Goal: Transaction & Acquisition: Purchase product/service

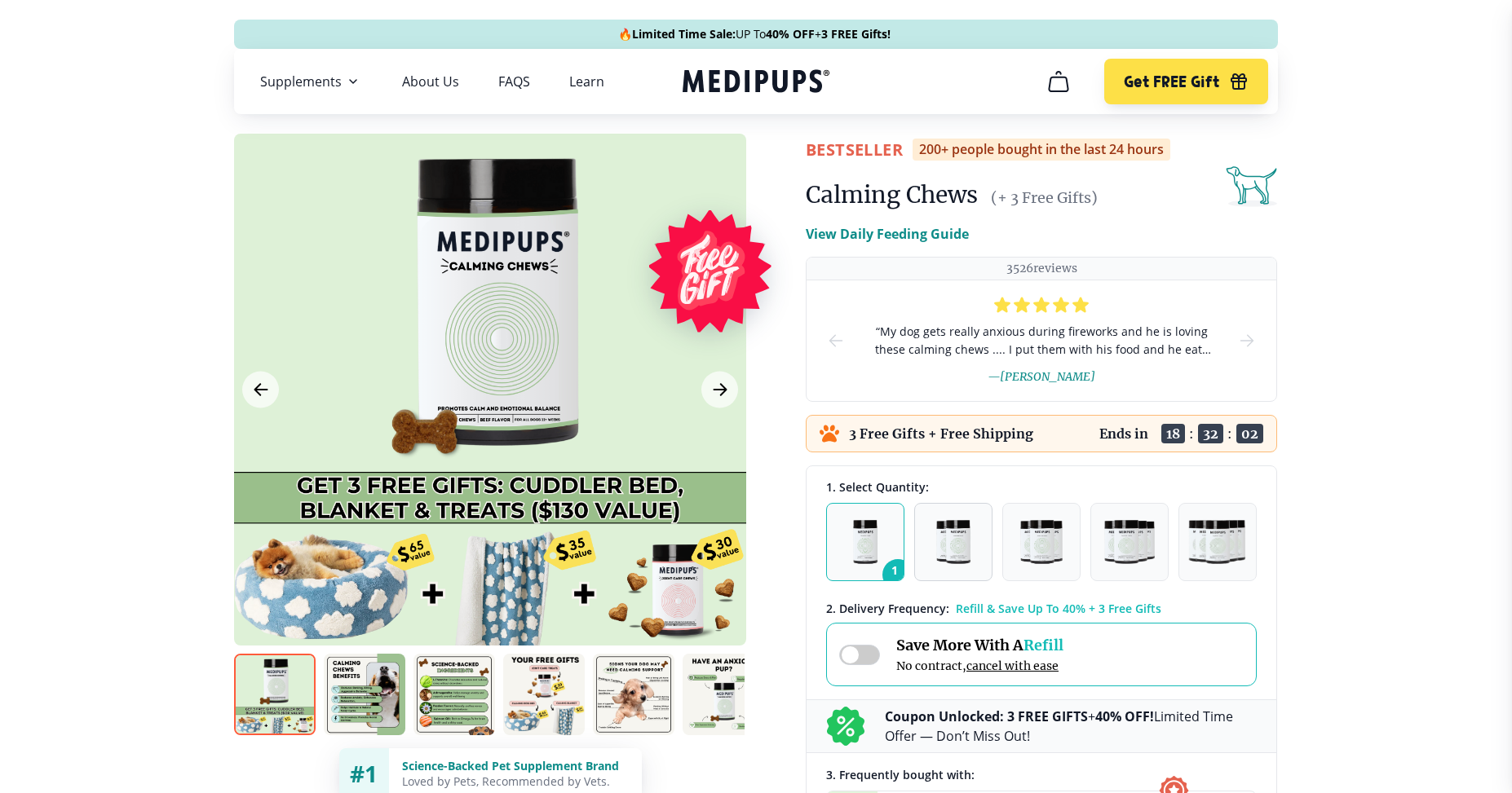
click at [949, 543] on img "button" at bounding box center [953, 542] width 34 height 44
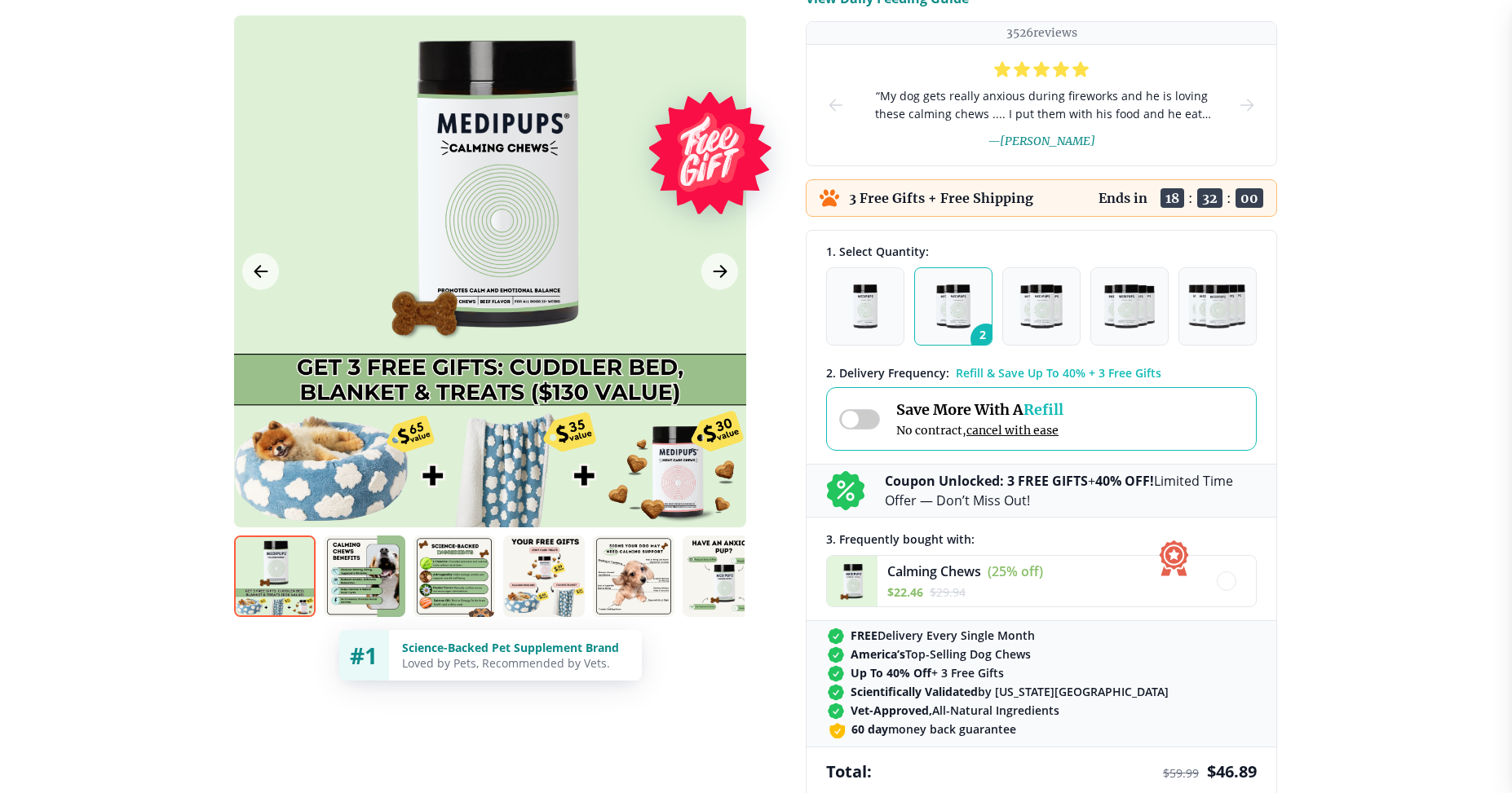
scroll to position [244, 0]
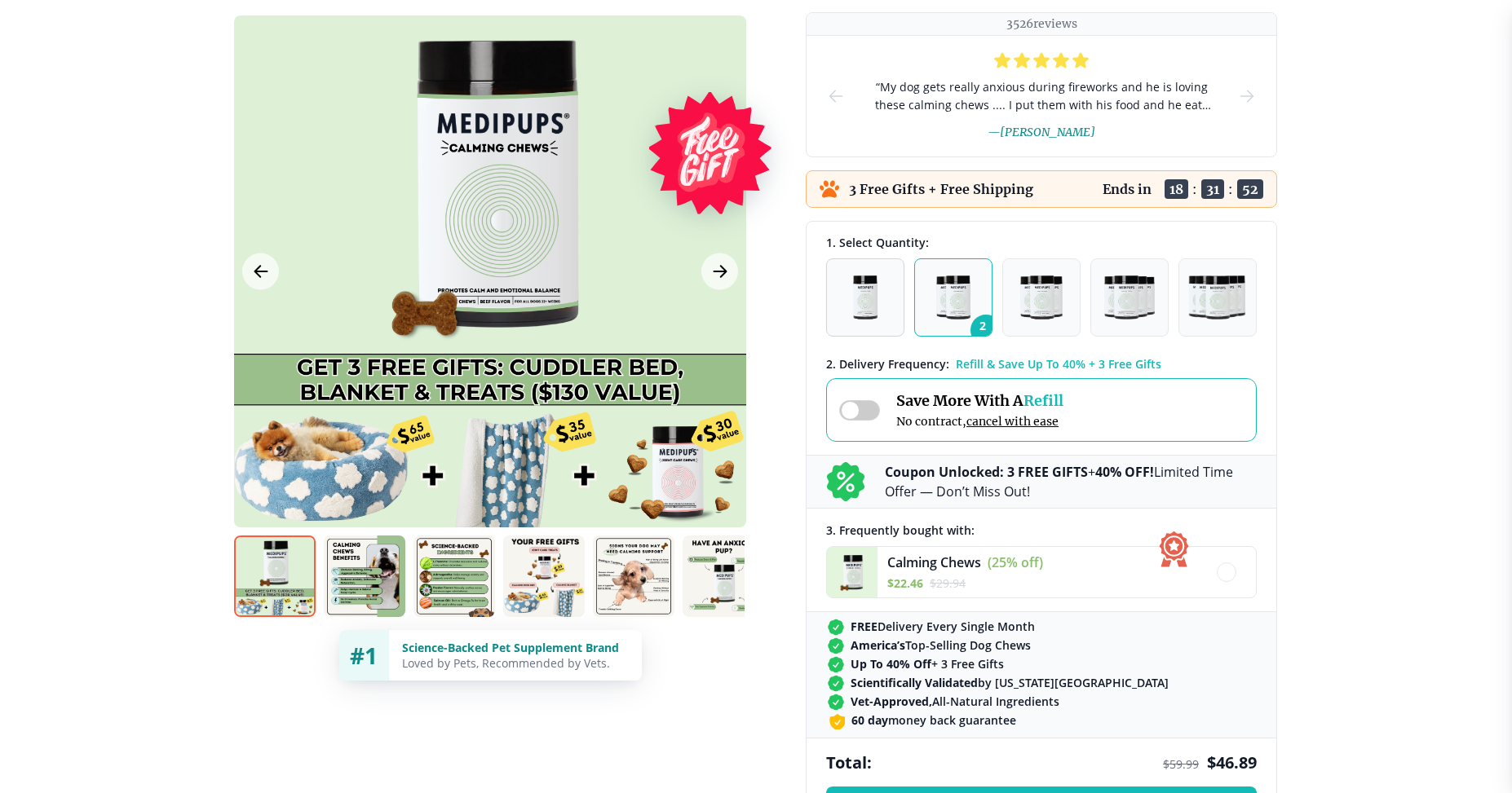
click at [866, 307] on img "button" at bounding box center [865, 297] width 26 height 44
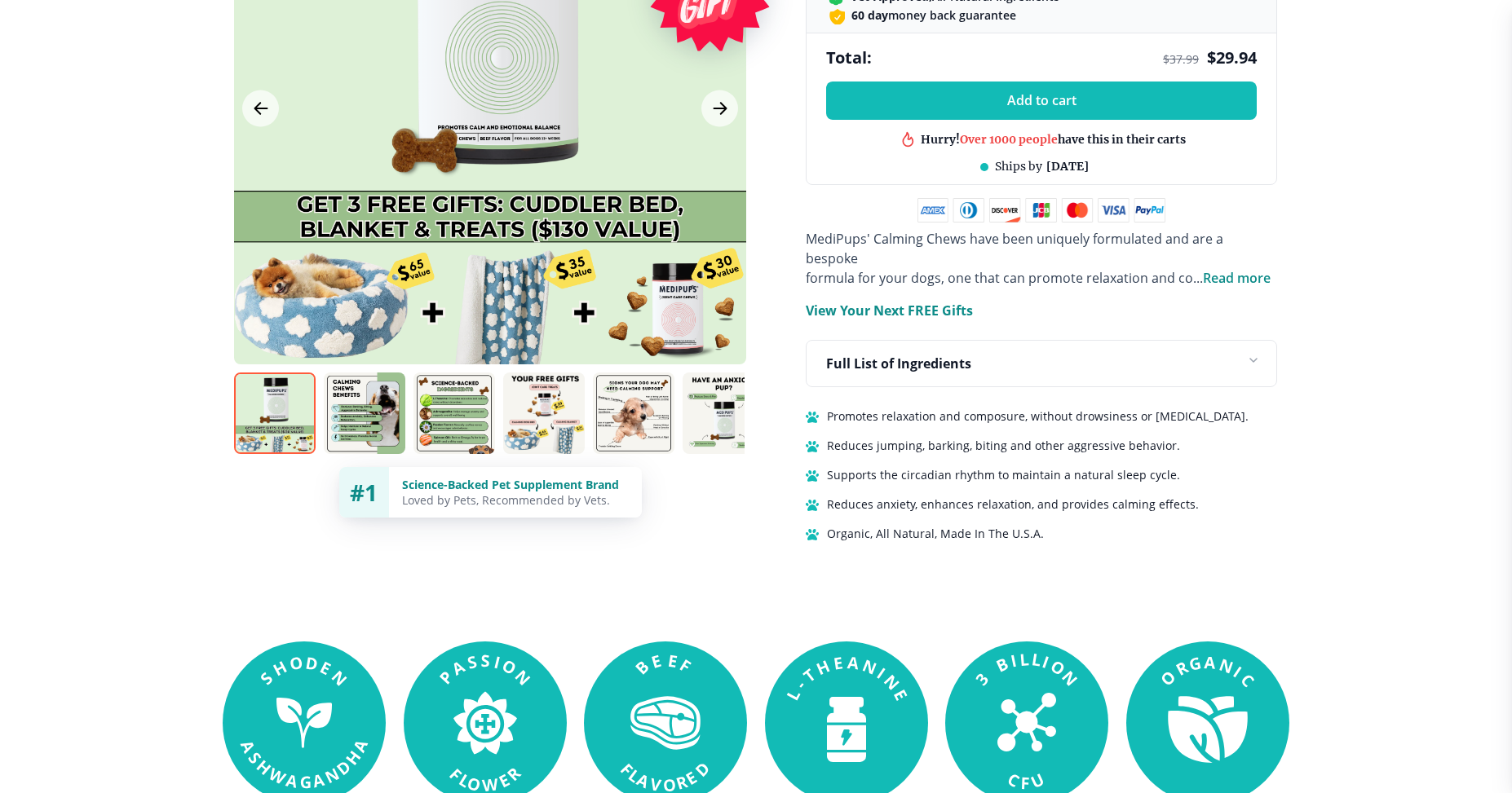
scroll to position [979, 0]
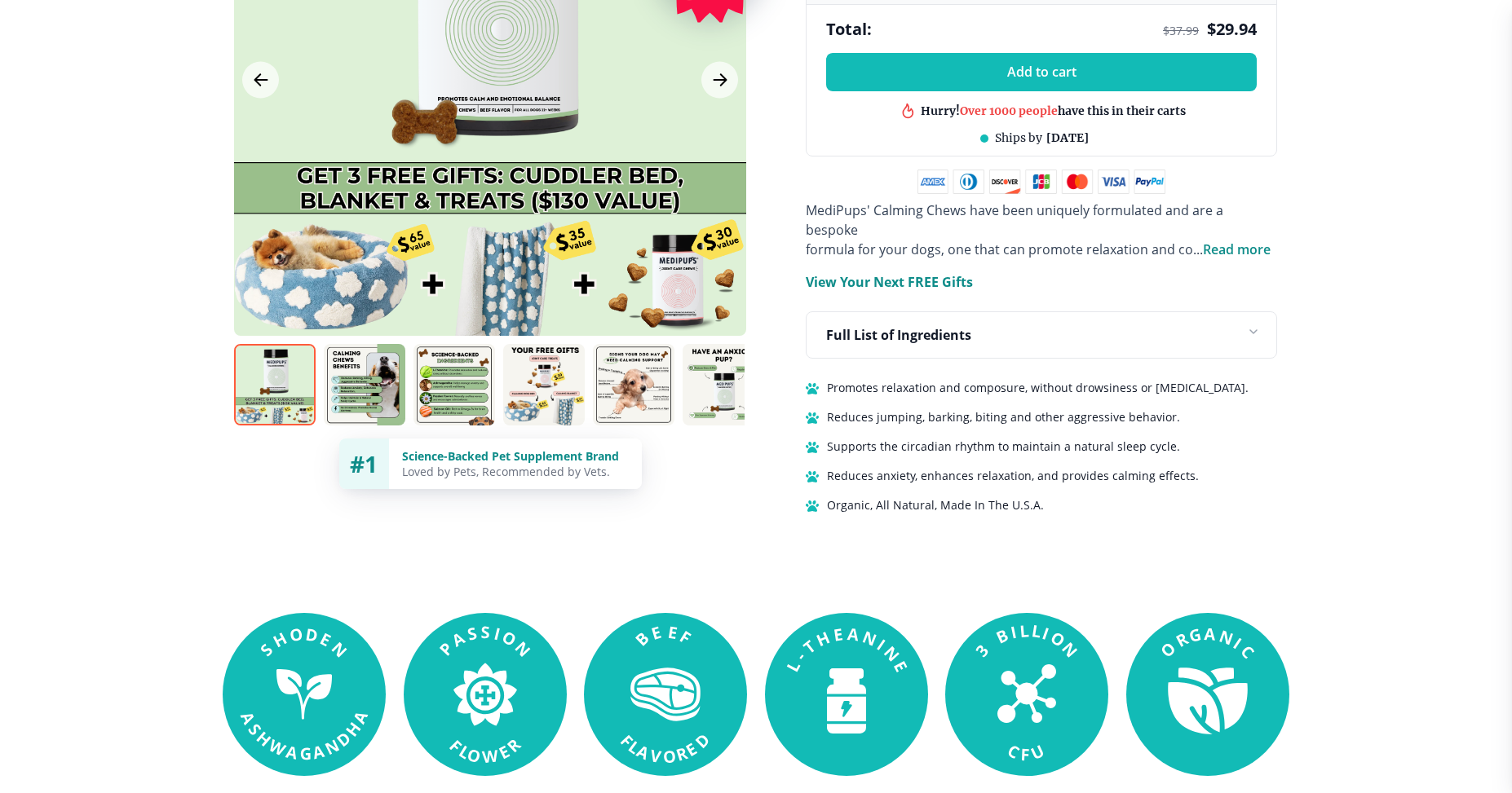
click at [1252, 322] on icon at bounding box center [1250, 335] width 26 height 26
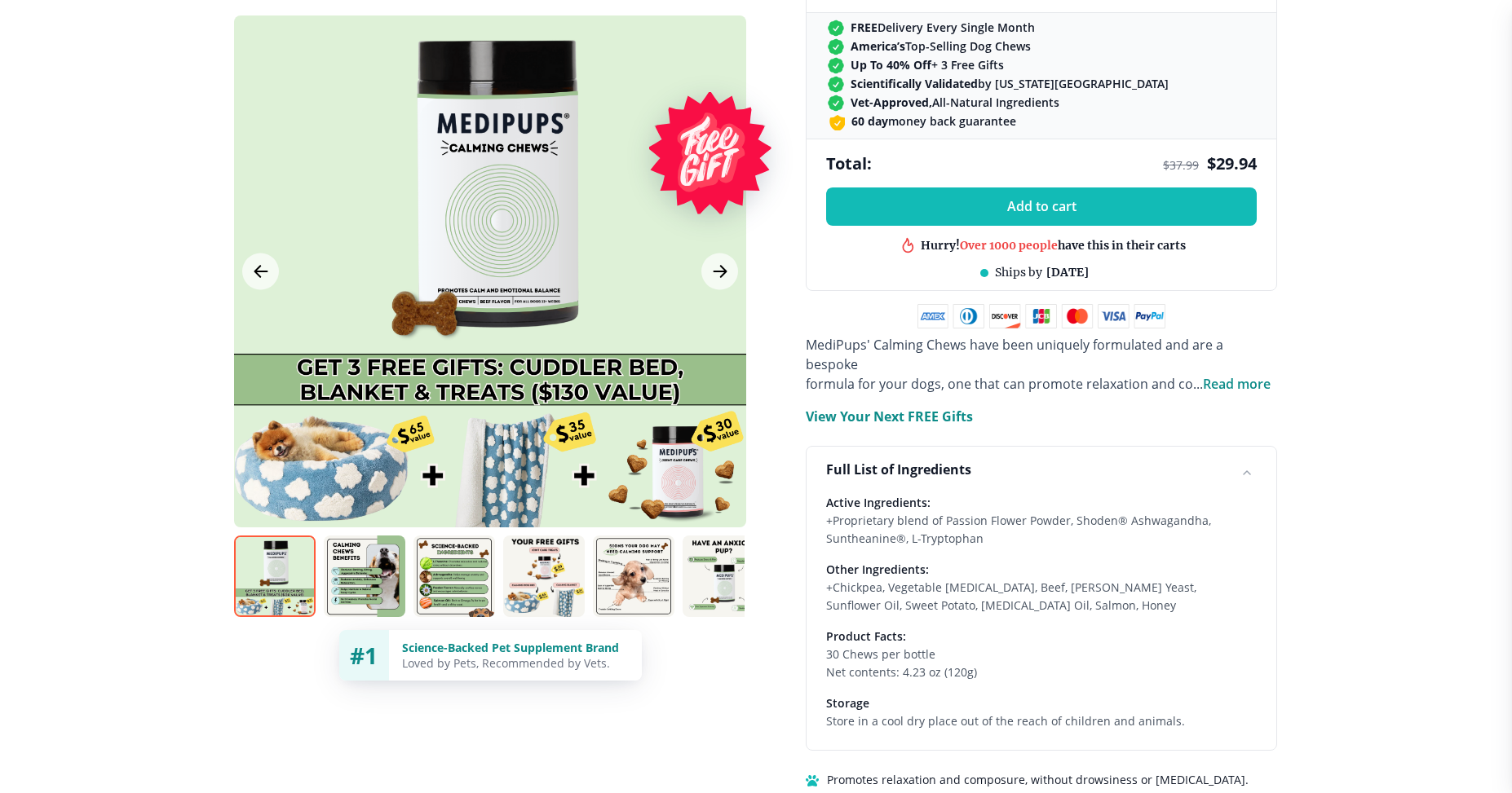
scroll to position [815, 0]
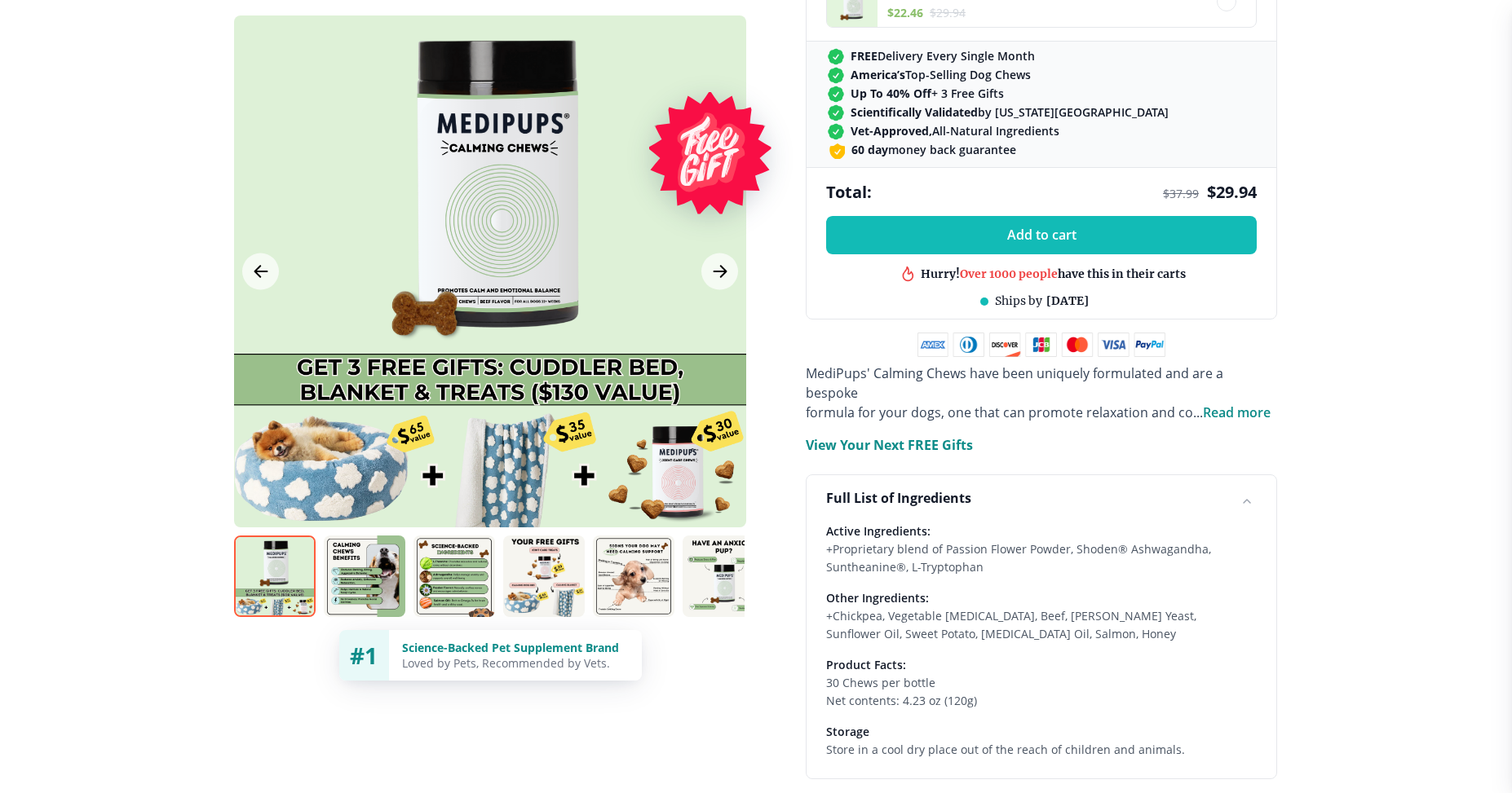
click at [361, 573] on img at bounding box center [365, 577] width 81 height 81
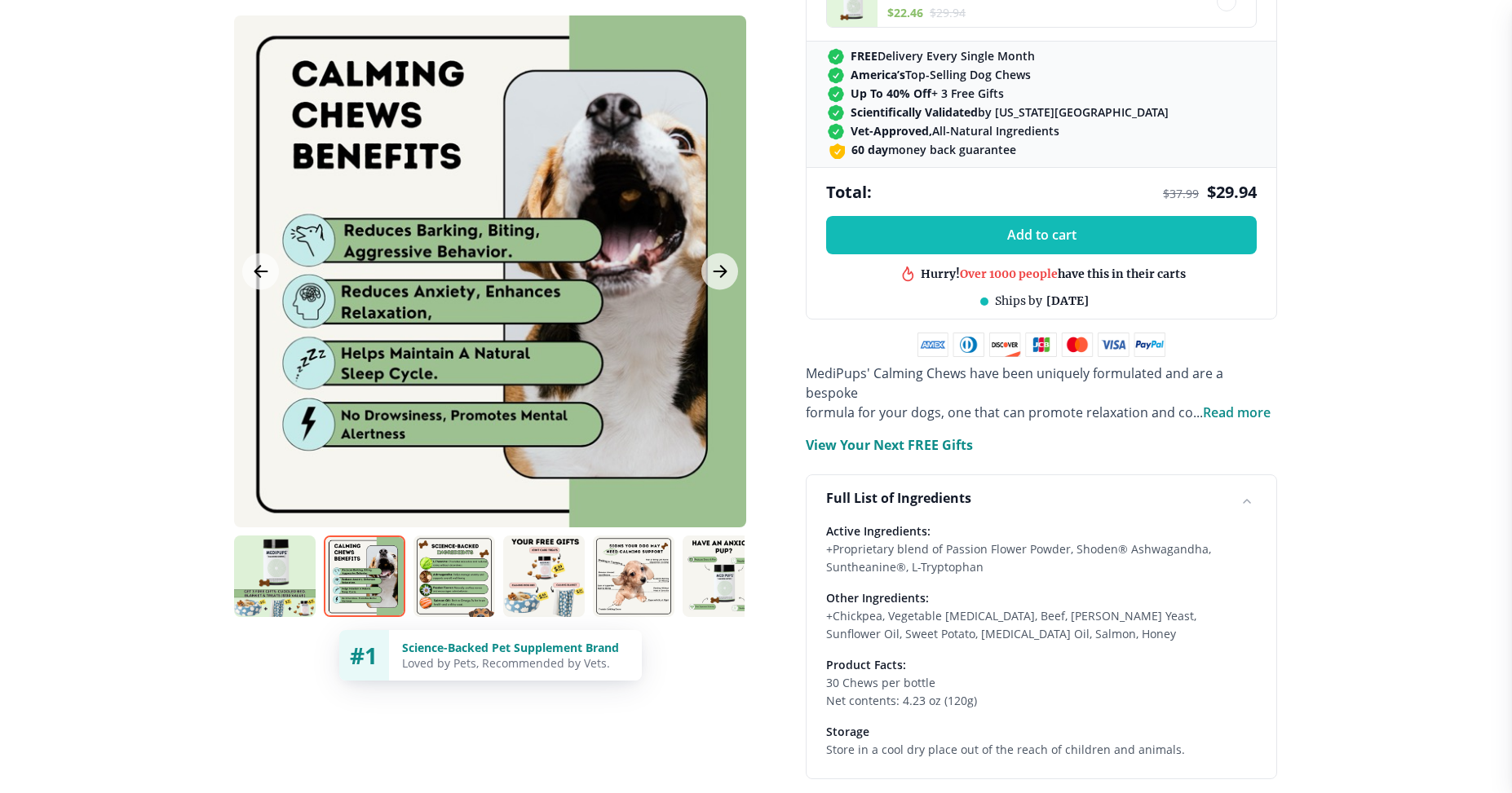
click at [469, 571] on img at bounding box center [454, 577] width 81 height 81
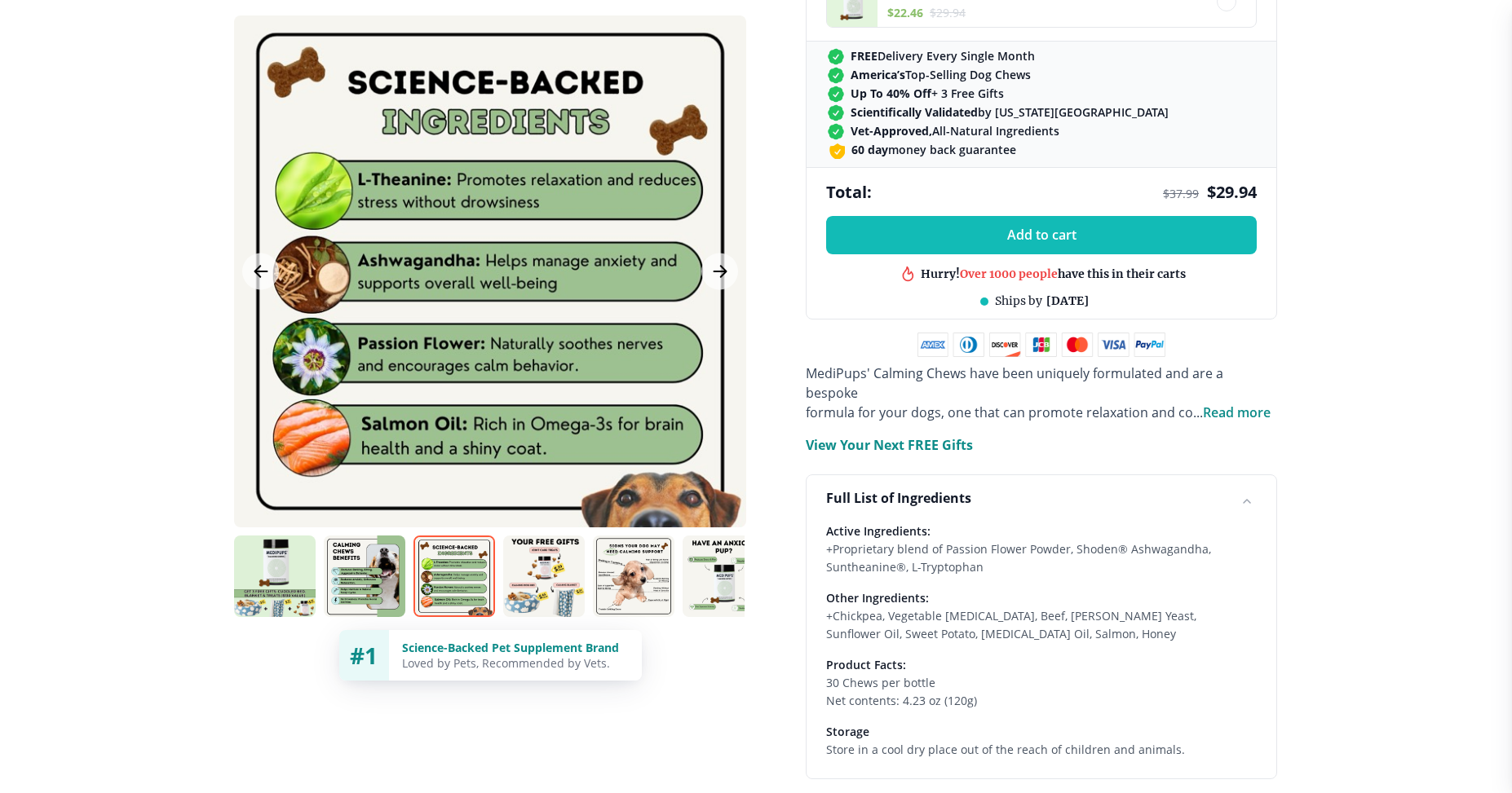
click at [543, 576] on img at bounding box center [544, 577] width 81 height 81
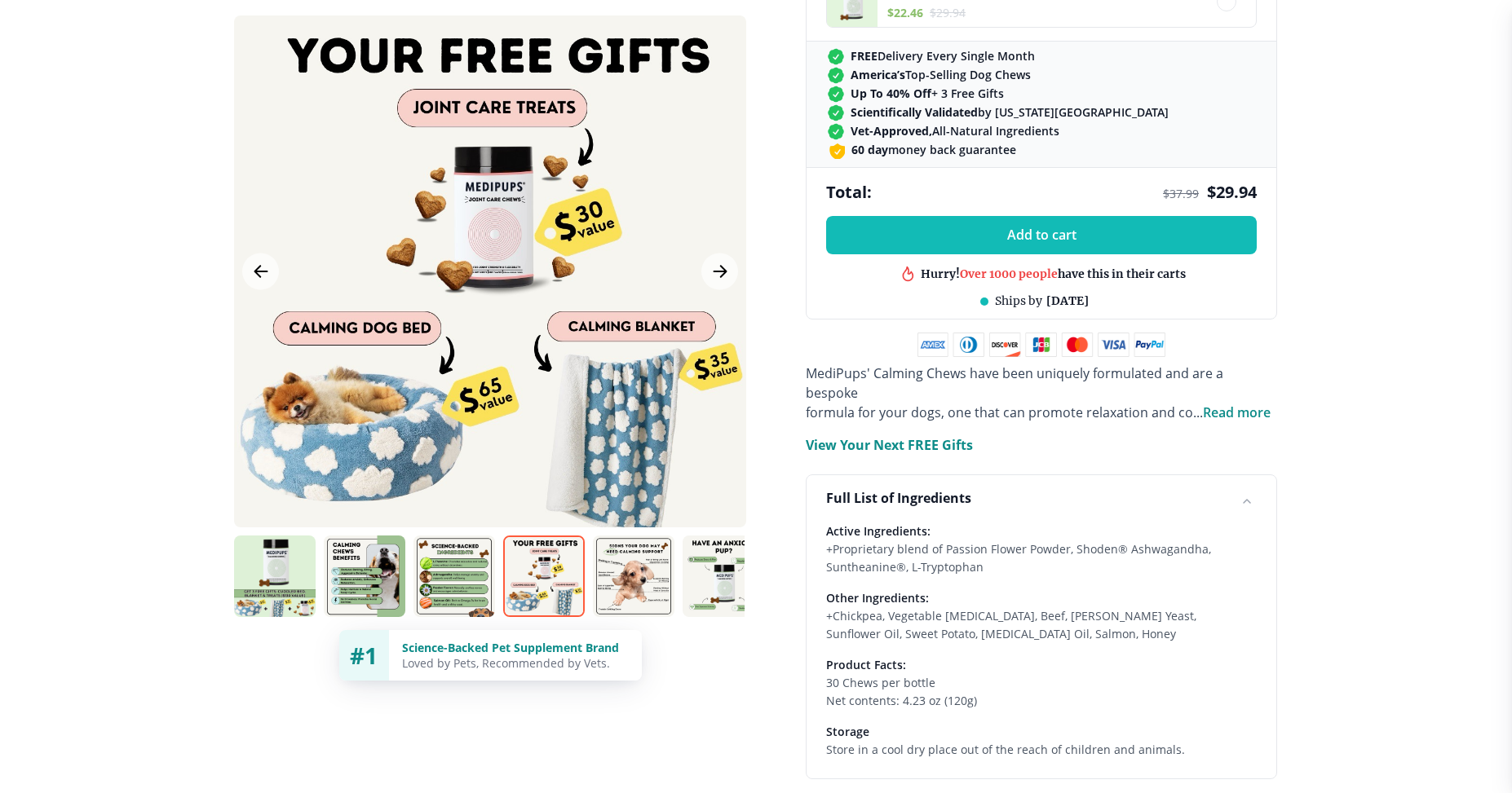
click at [617, 583] on img at bounding box center [633, 577] width 81 height 81
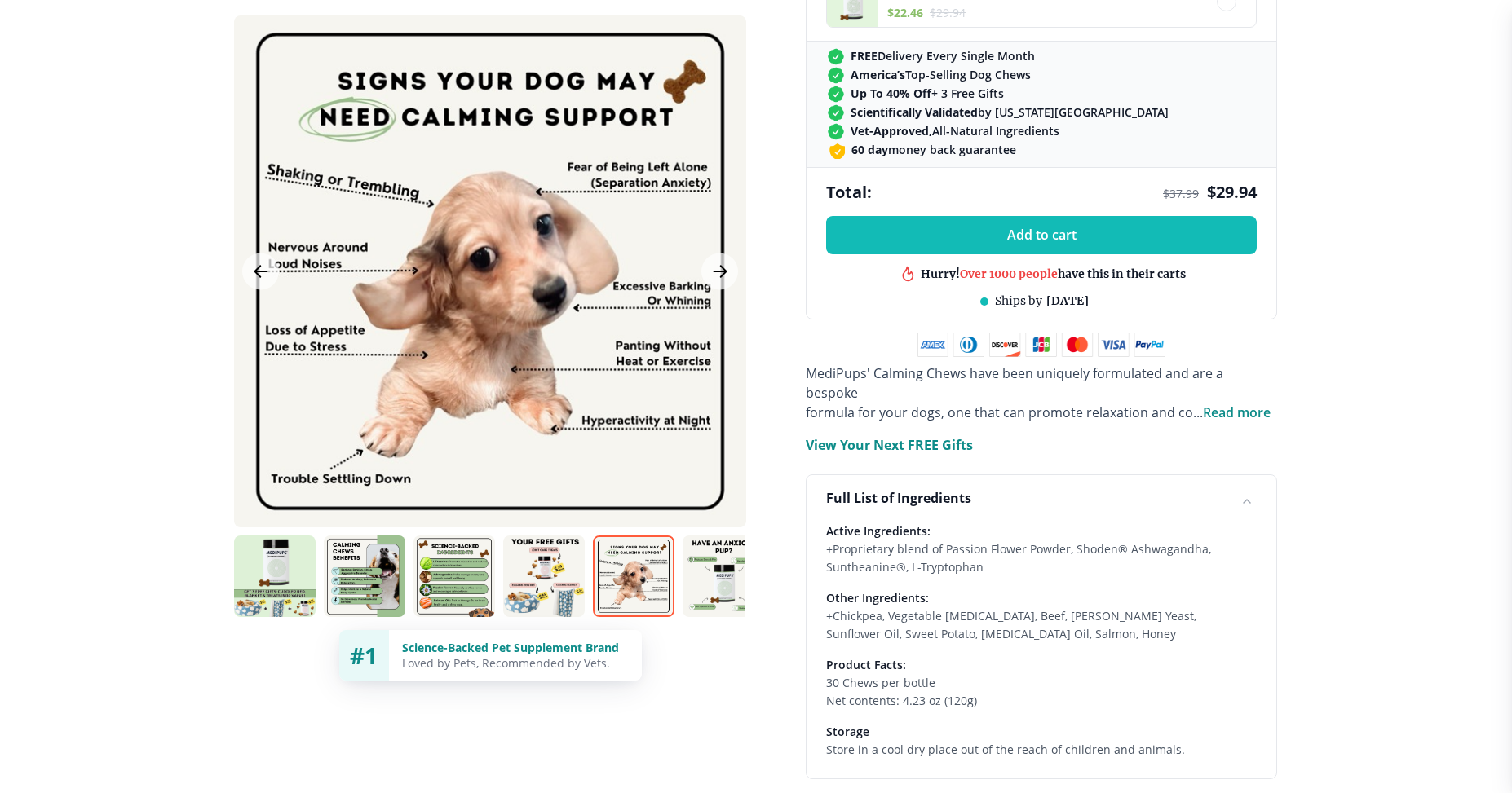
click at [729, 579] on img at bounding box center [724, 577] width 81 height 81
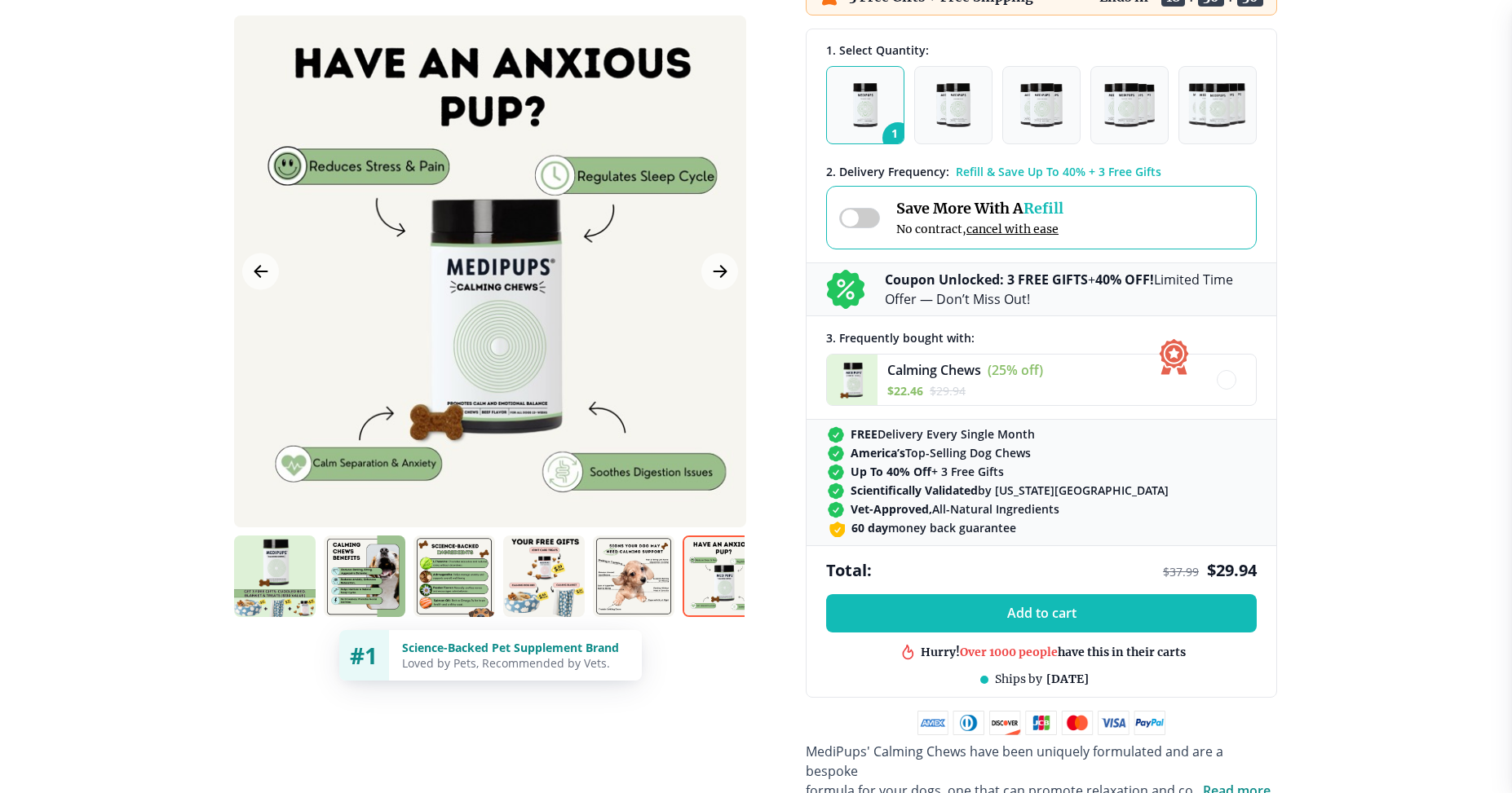
scroll to position [408, 0]
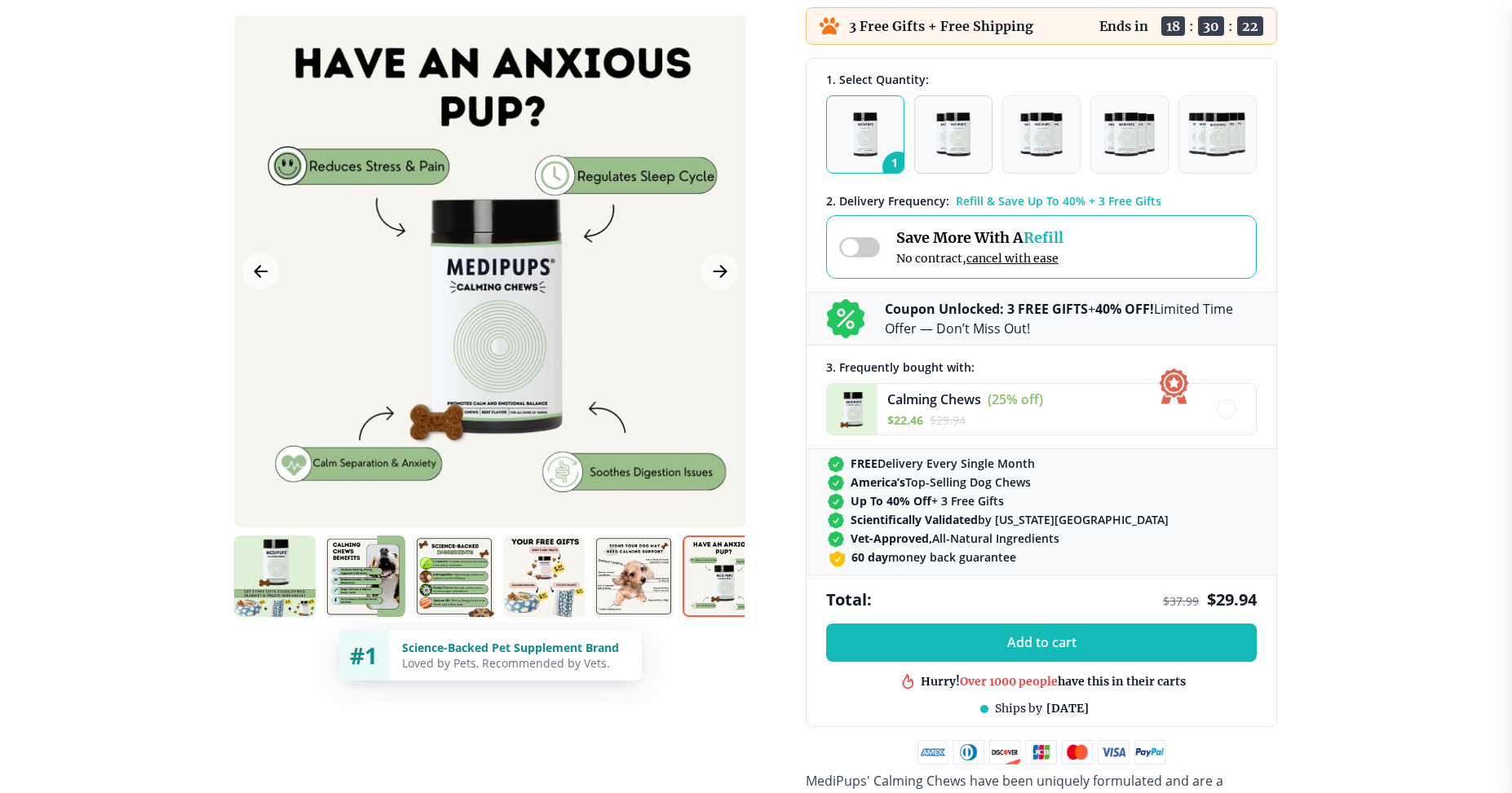
click at [947, 151] on img "button" at bounding box center [953, 134] width 34 height 44
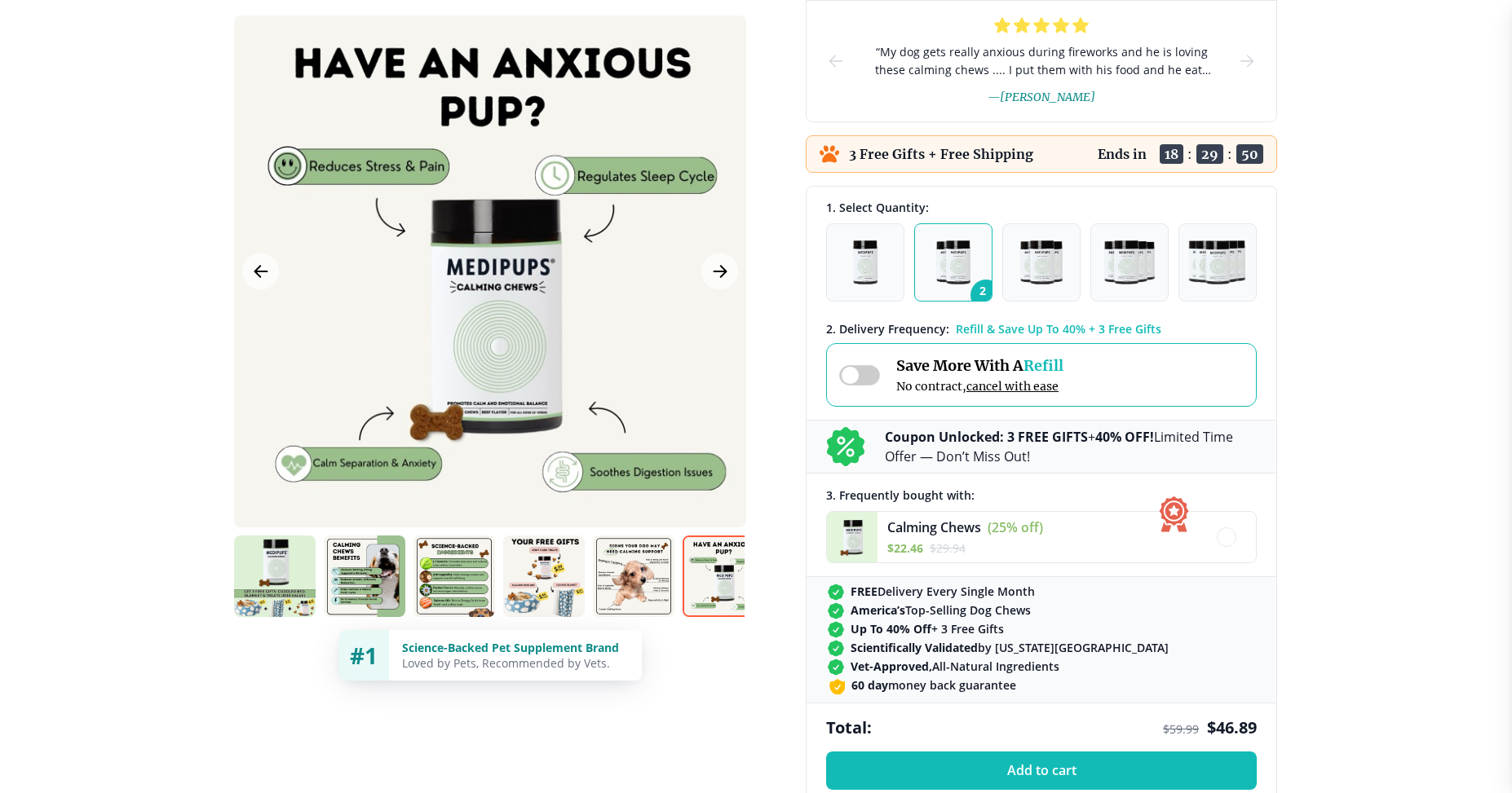
scroll to position [244, 0]
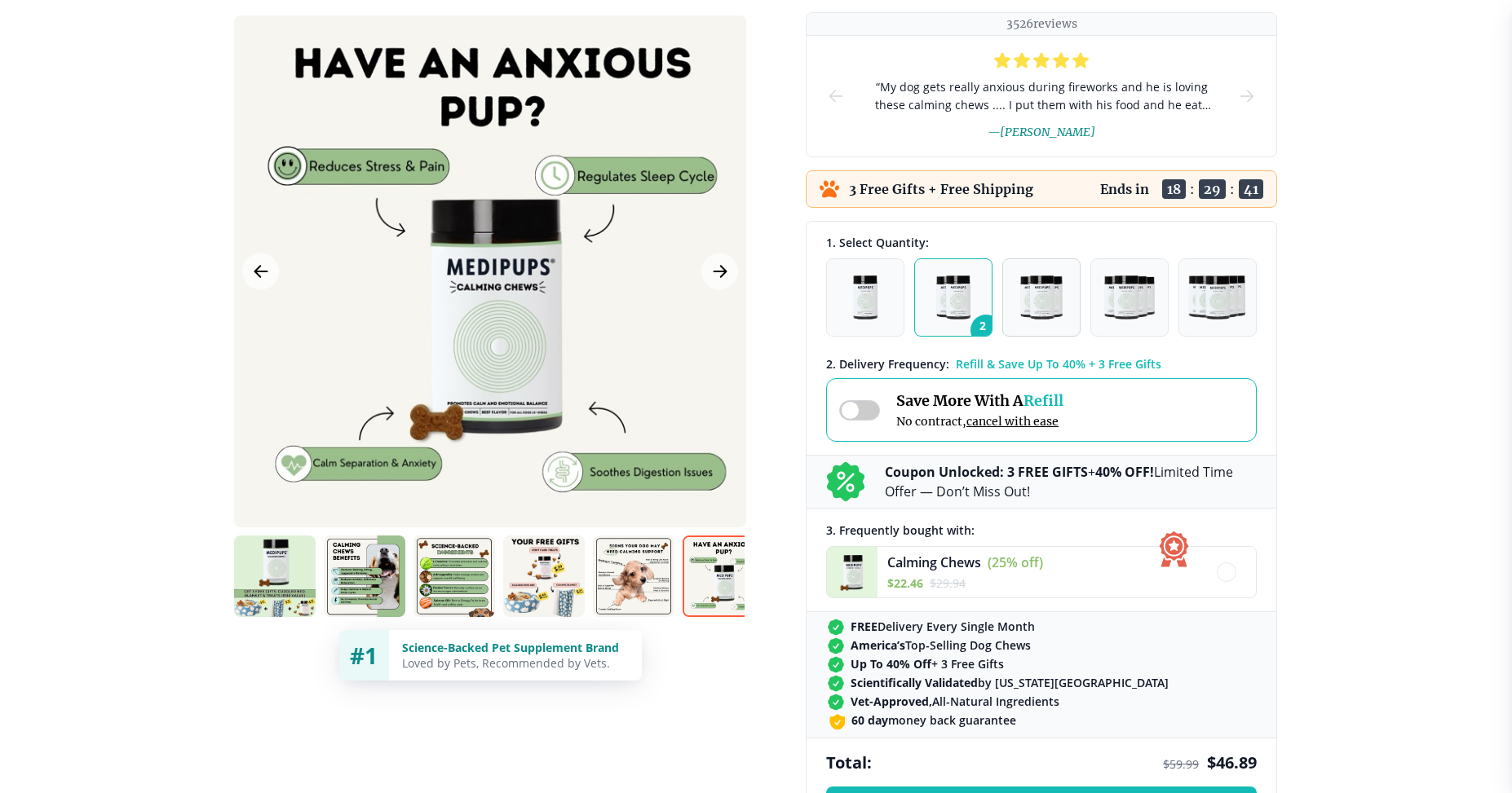
click at [1042, 302] on img "button" at bounding box center [1041, 297] width 42 height 44
click at [951, 312] on img "button" at bounding box center [953, 297] width 34 height 44
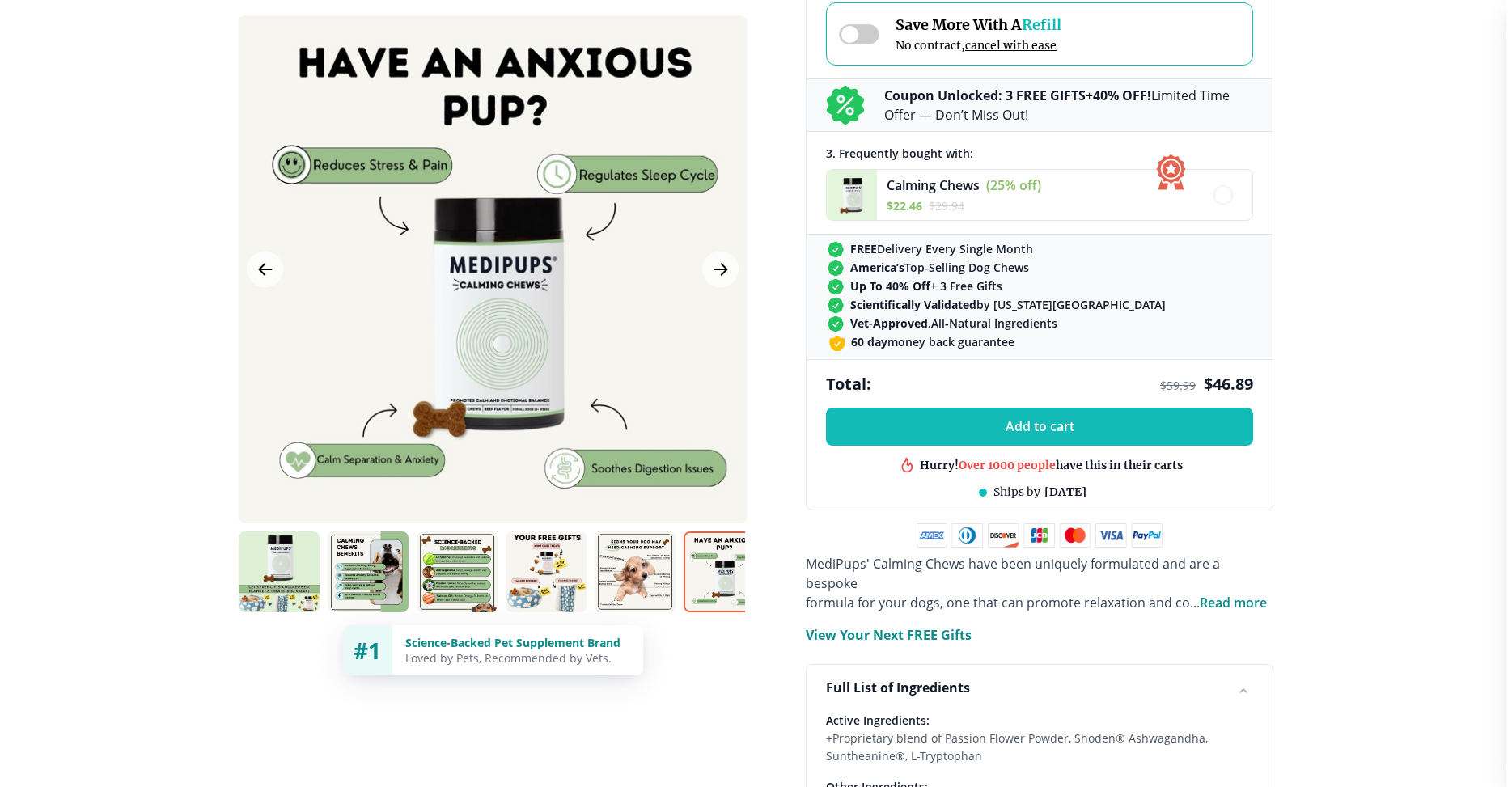
scroll to position [647, 0]
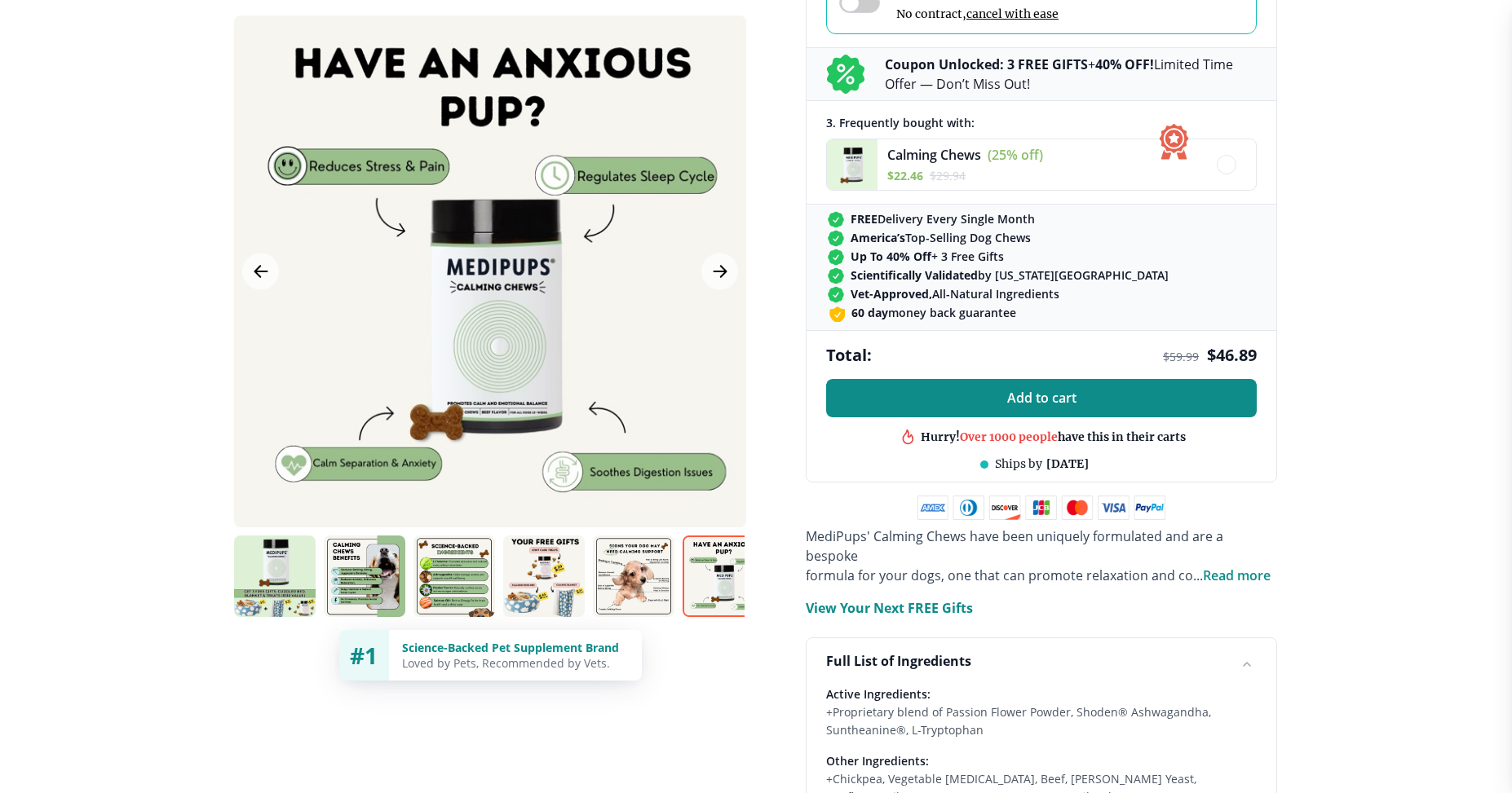
click at [1026, 392] on span "Add to cart" at bounding box center [1042, 398] width 70 height 16
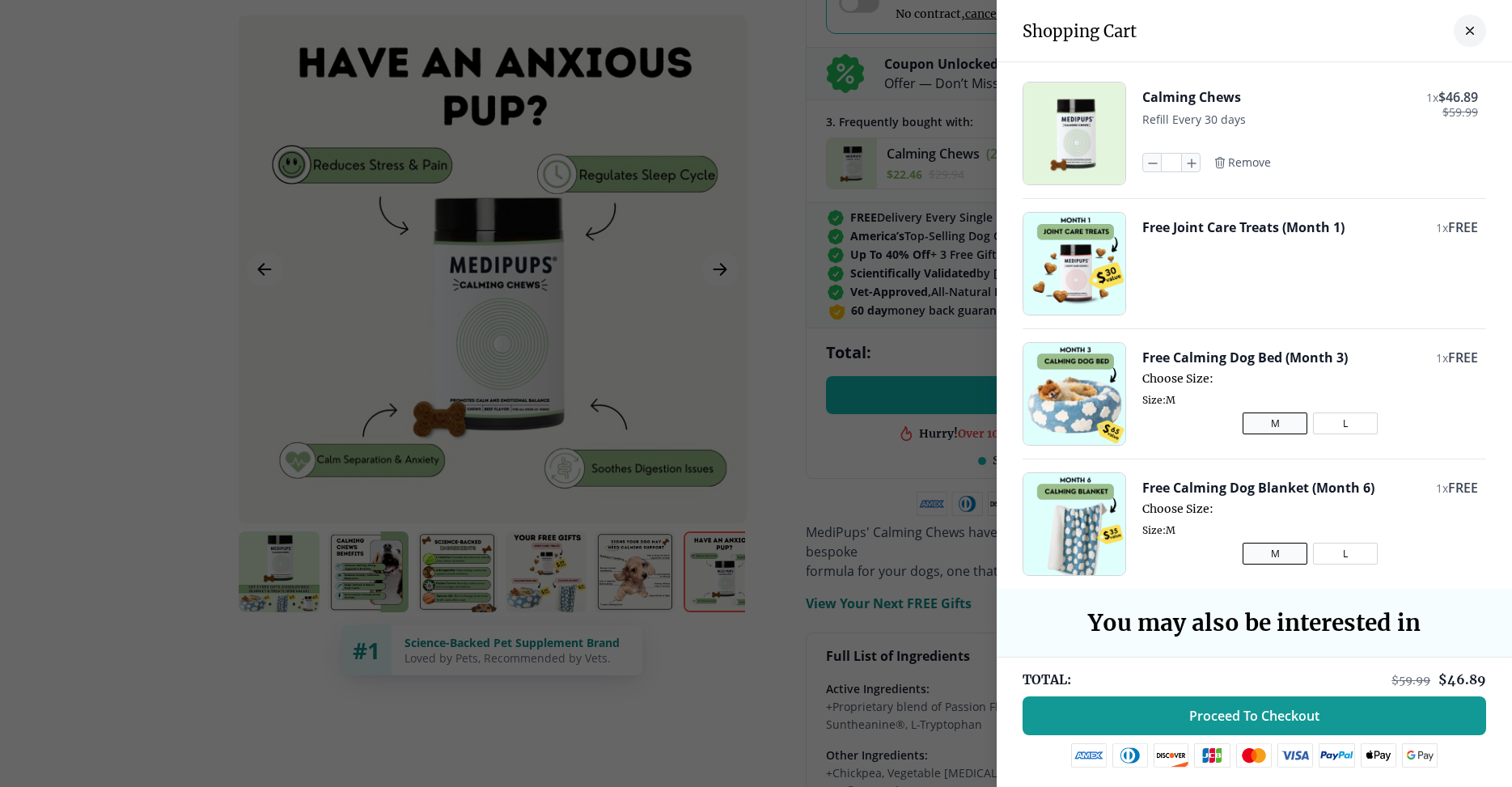
click at [1343, 425] on button "L" at bounding box center [1345, 424] width 65 height 22
click at [1348, 555] on button "L" at bounding box center [1345, 553] width 65 height 22
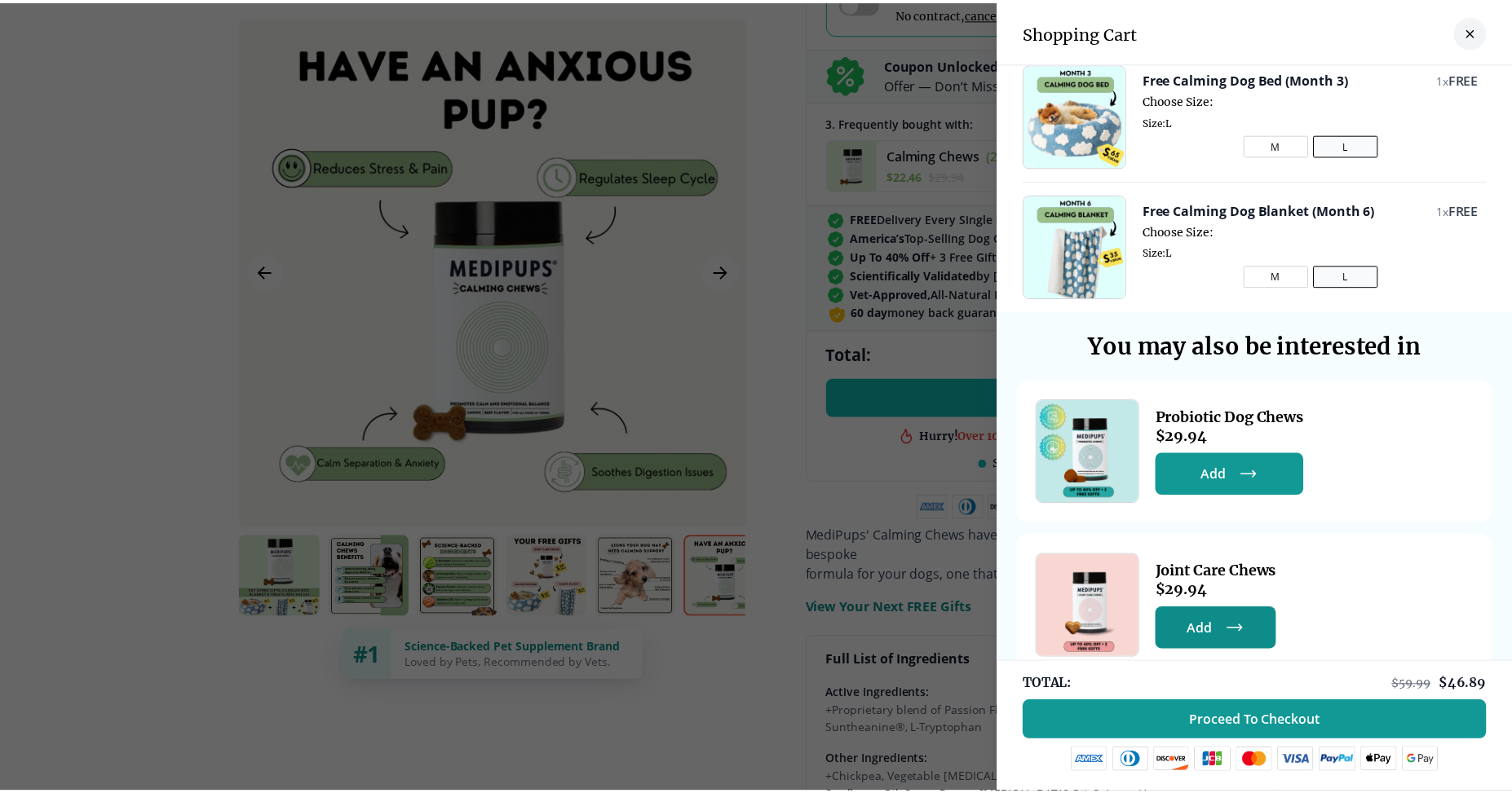
scroll to position [318, 0]
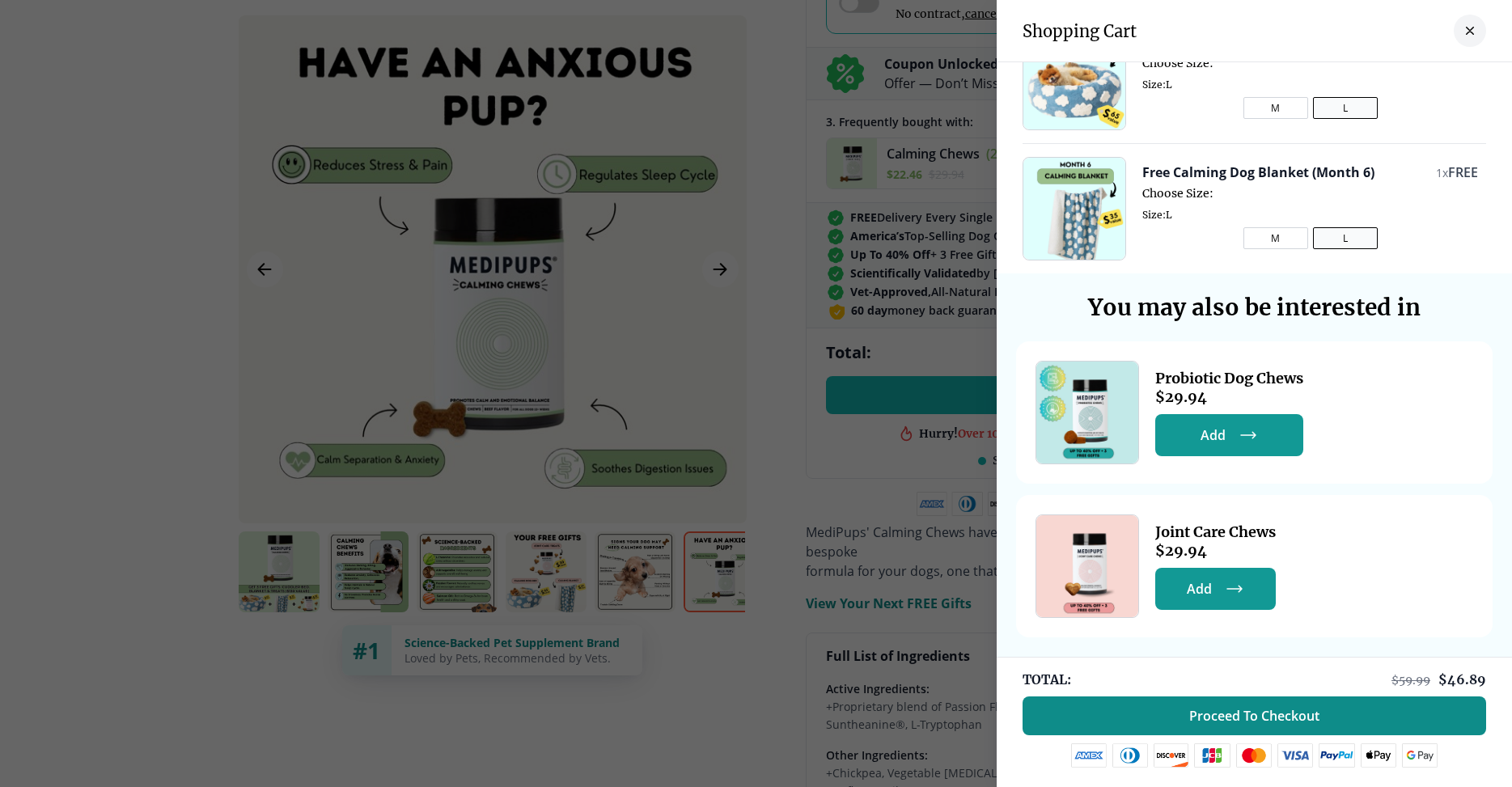
click at [1231, 715] on span "Proceed To Checkout" at bounding box center [1255, 716] width 130 height 16
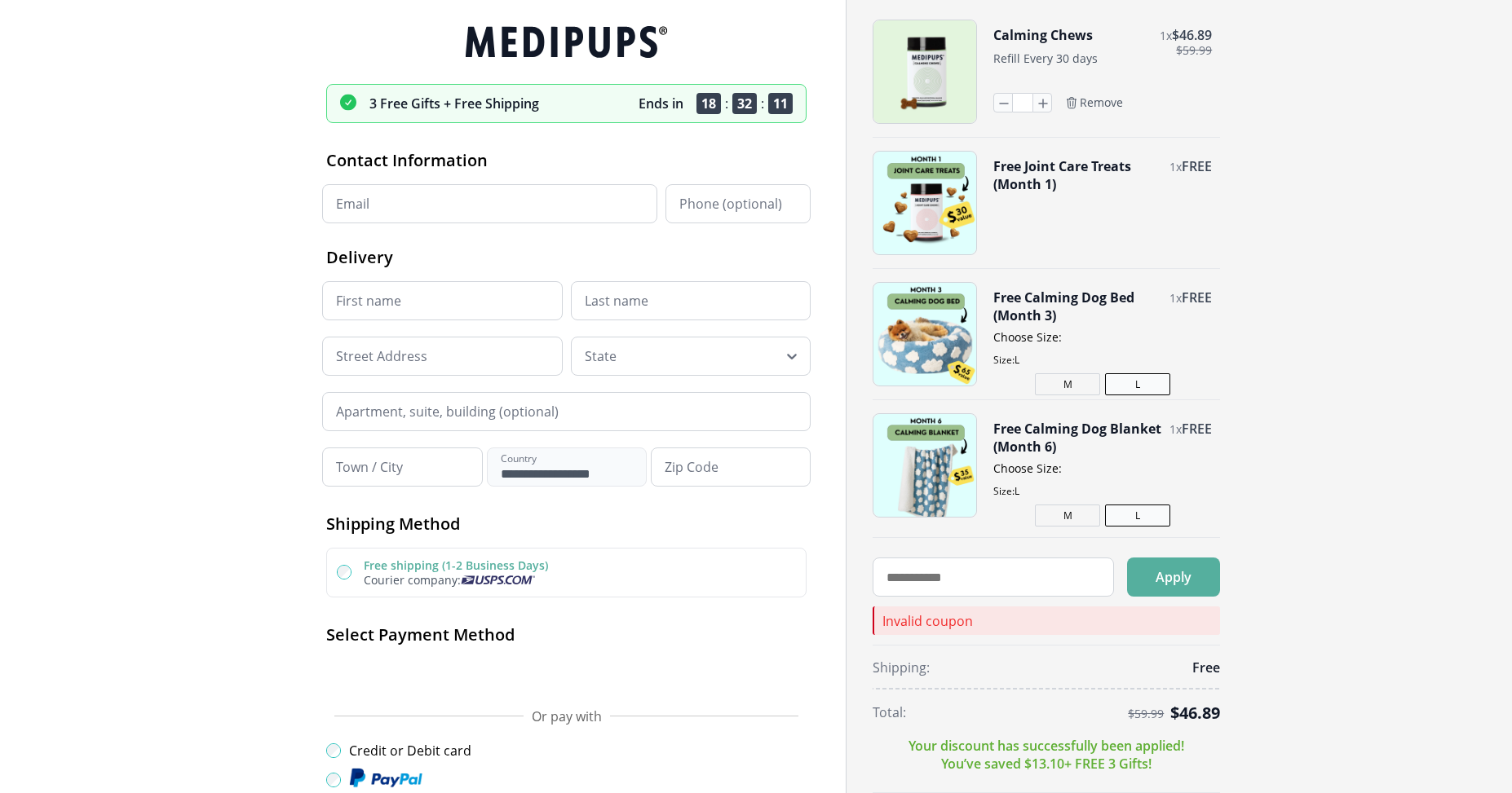
click at [378, 200] on input "Email" at bounding box center [490, 203] width 335 height 39
type input "**********"
type input "**"
type input "*****"
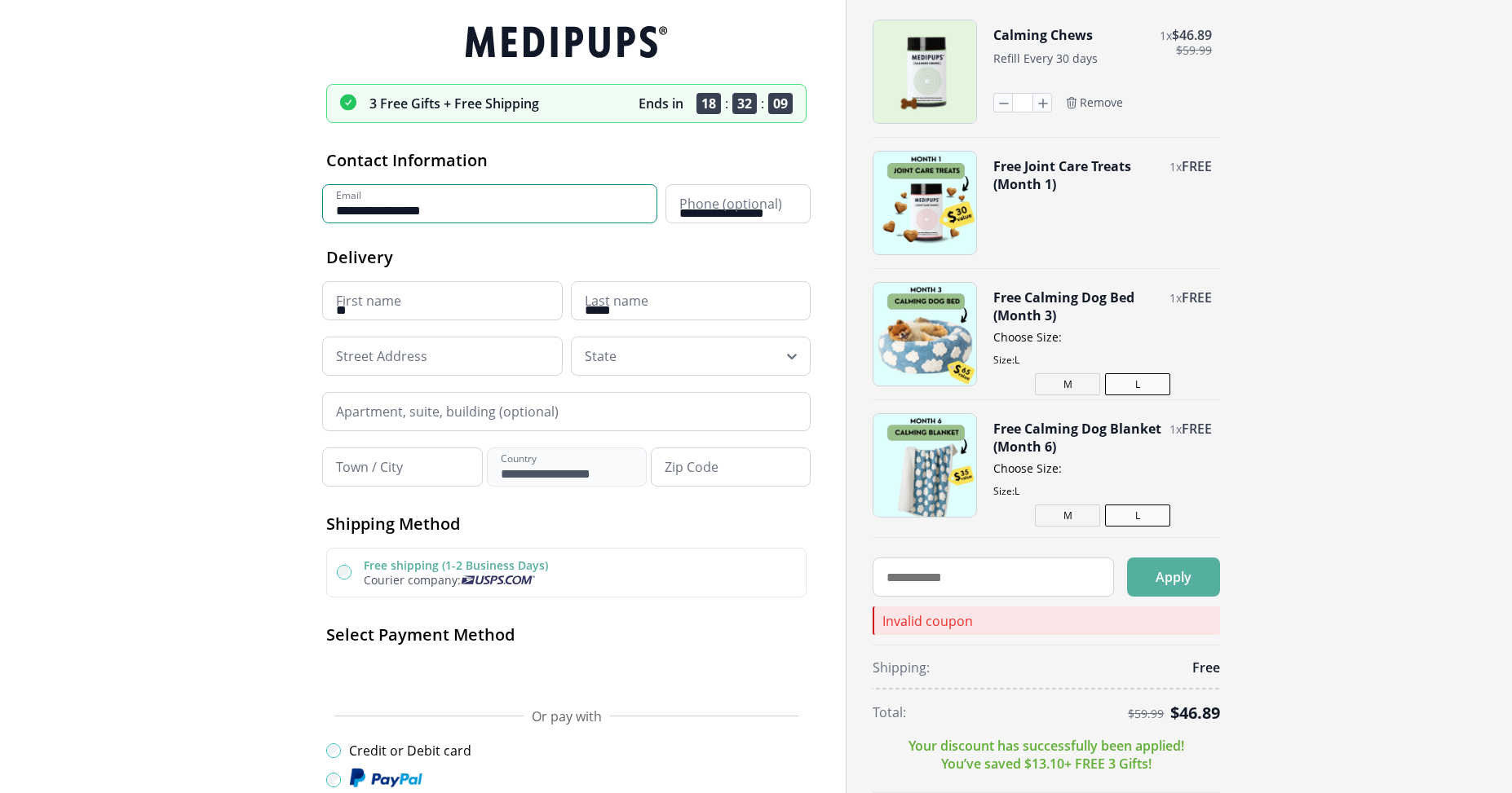
type input "**********"
type input "******"
type input "*****"
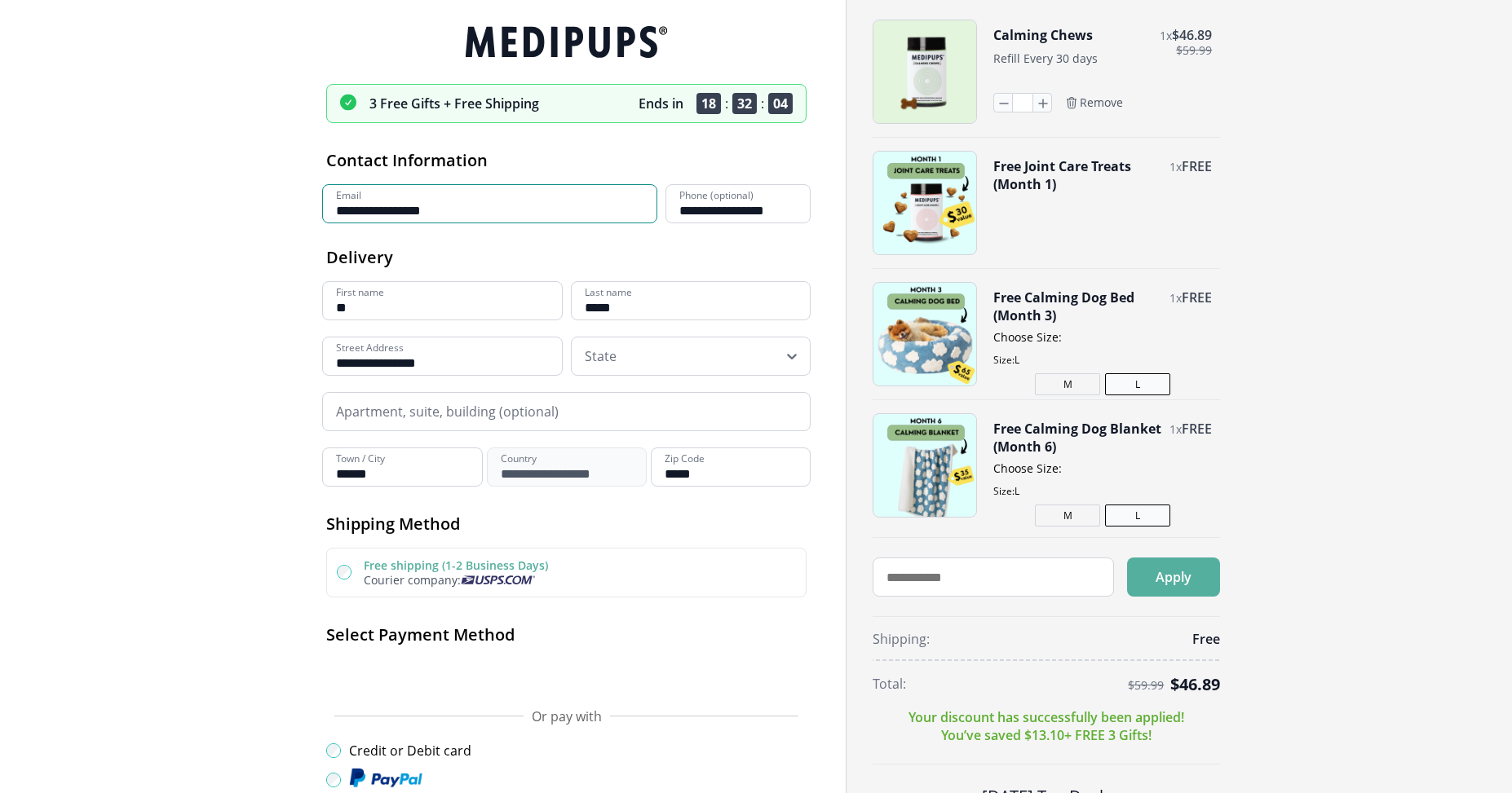
click at [792, 364] on icon at bounding box center [792, 356] width 17 height 17
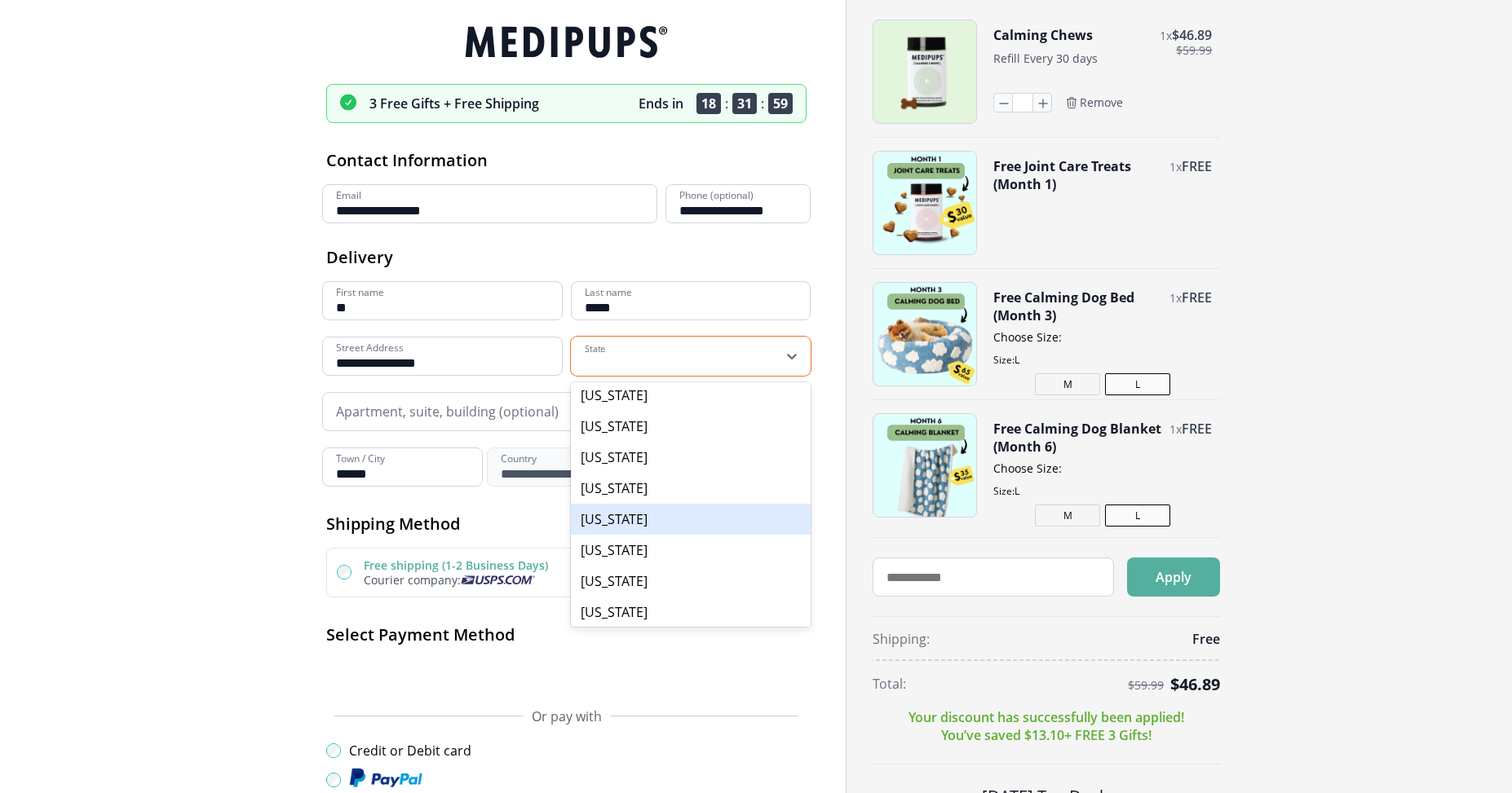
scroll to position [652, 0]
click at [622, 521] on div "Missouri" at bounding box center [691, 523] width 240 height 31
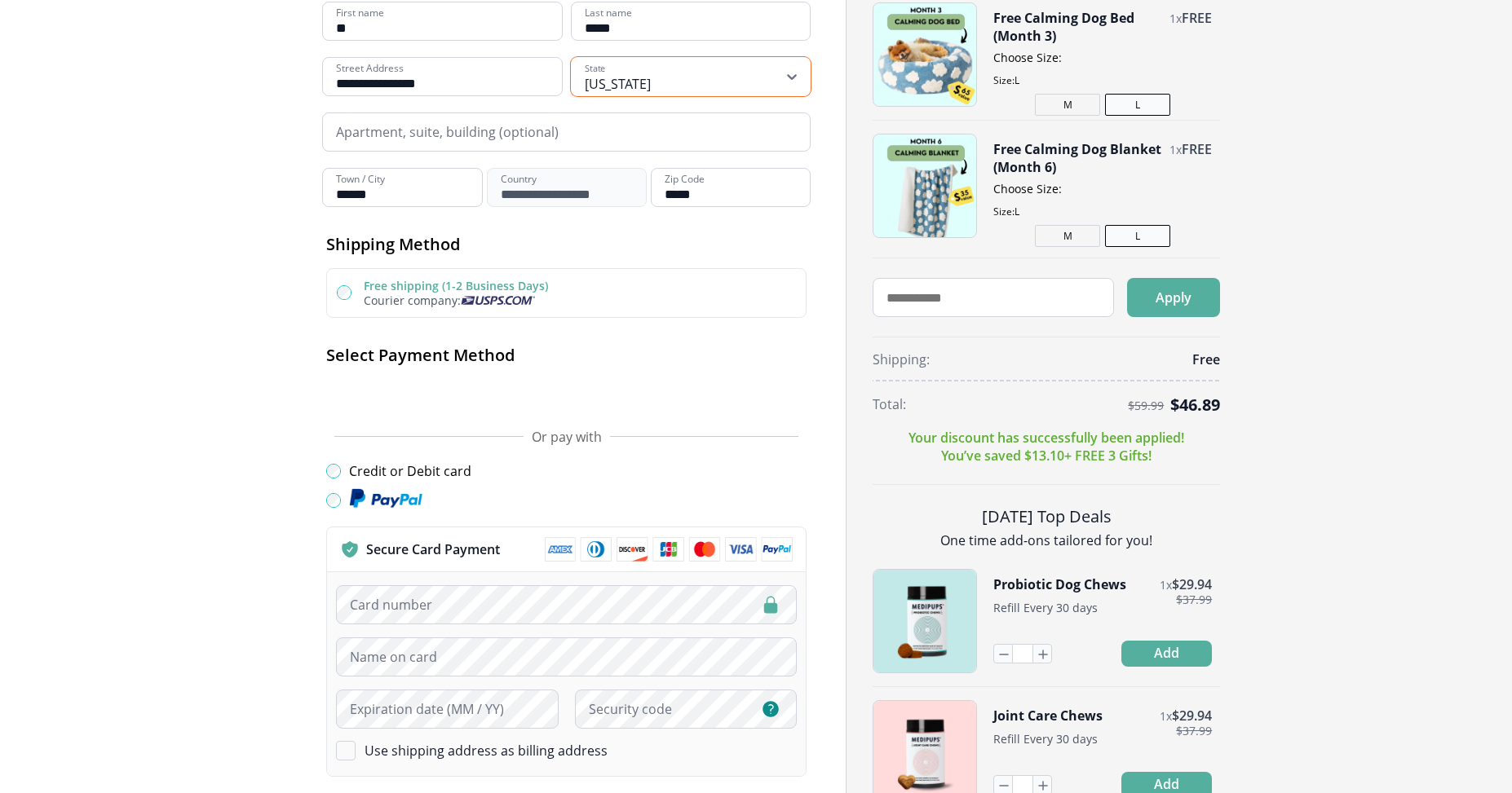
scroll to position [326, 0]
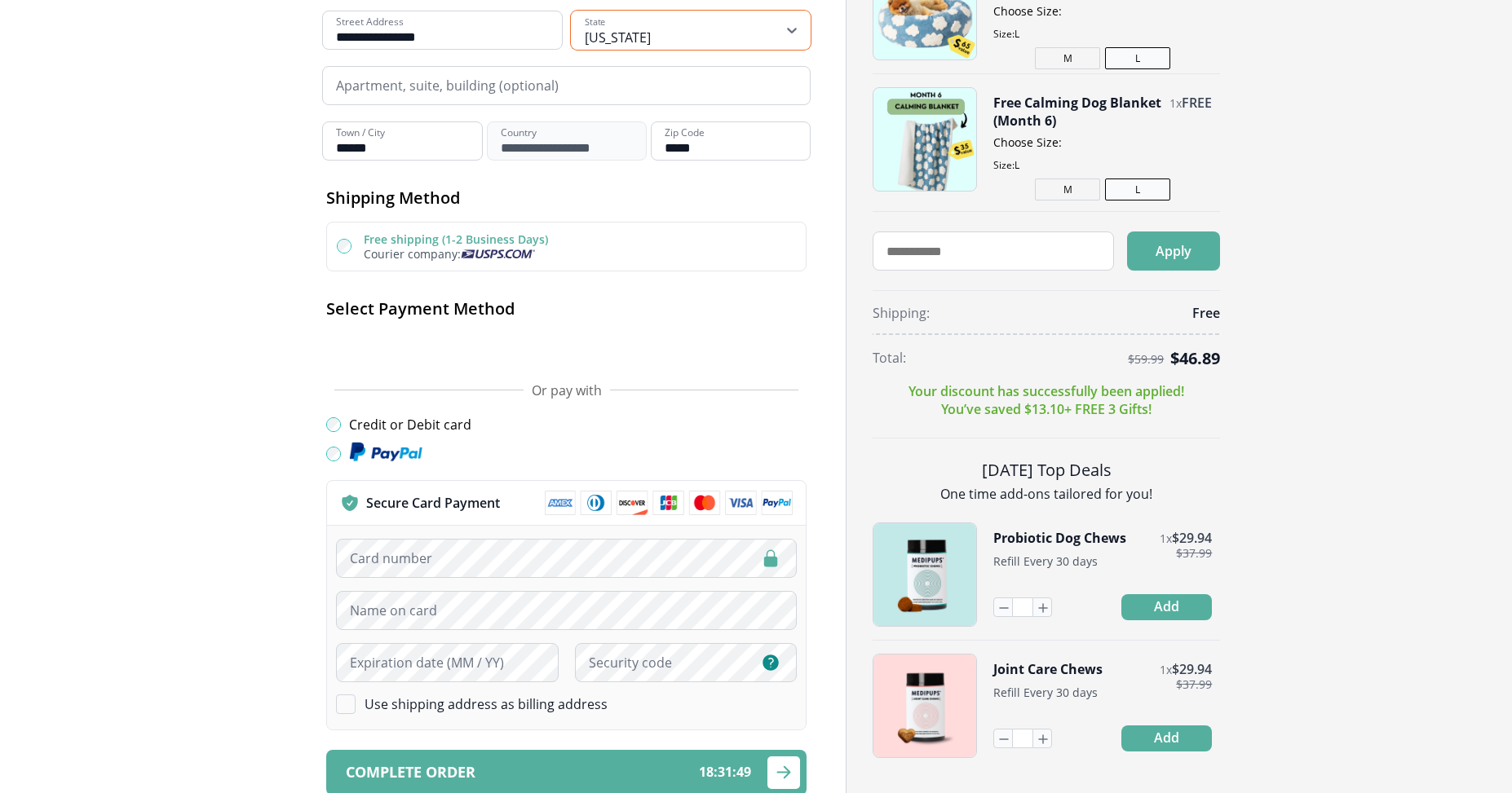
click at [738, 505] on img at bounding box center [668, 503] width 248 height 25
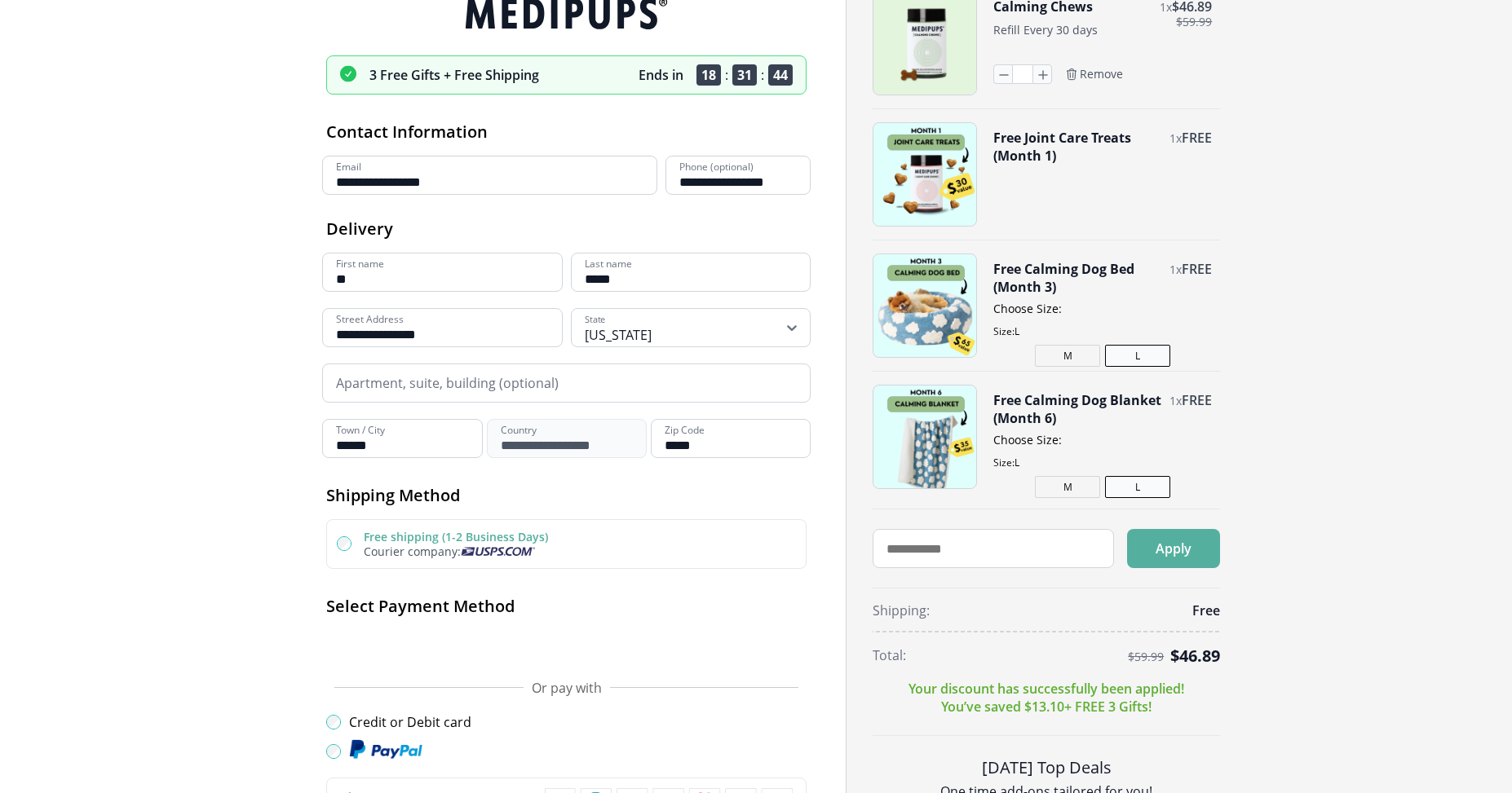
scroll to position [0, 0]
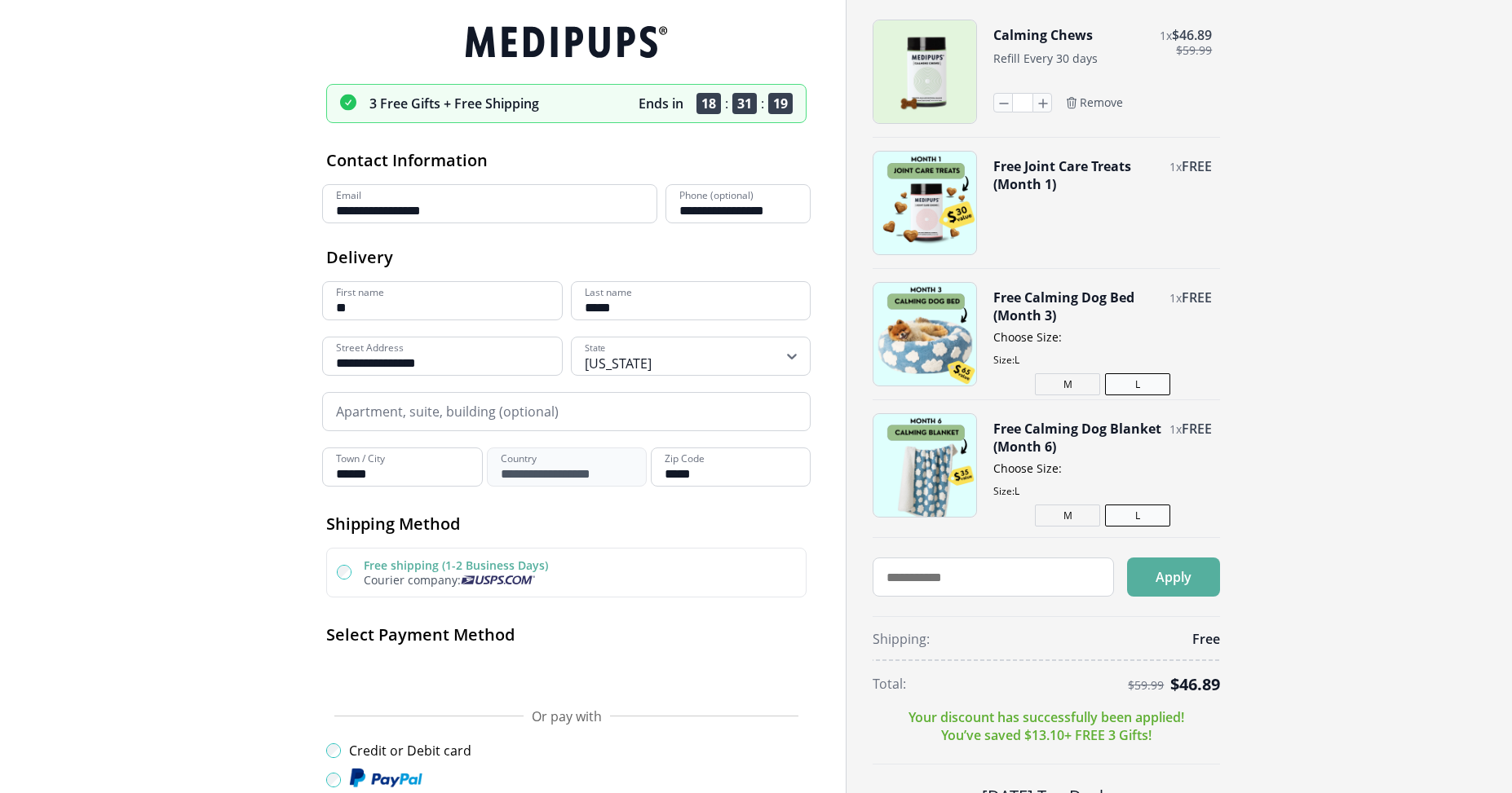
click at [1183, 55] on span "$ 59.99" at bounding box center [1194, 51] width 36 height 13
click at [1195, 41] on span "$ 46.89" at bounding box center [1192, 35] width 40 height 18
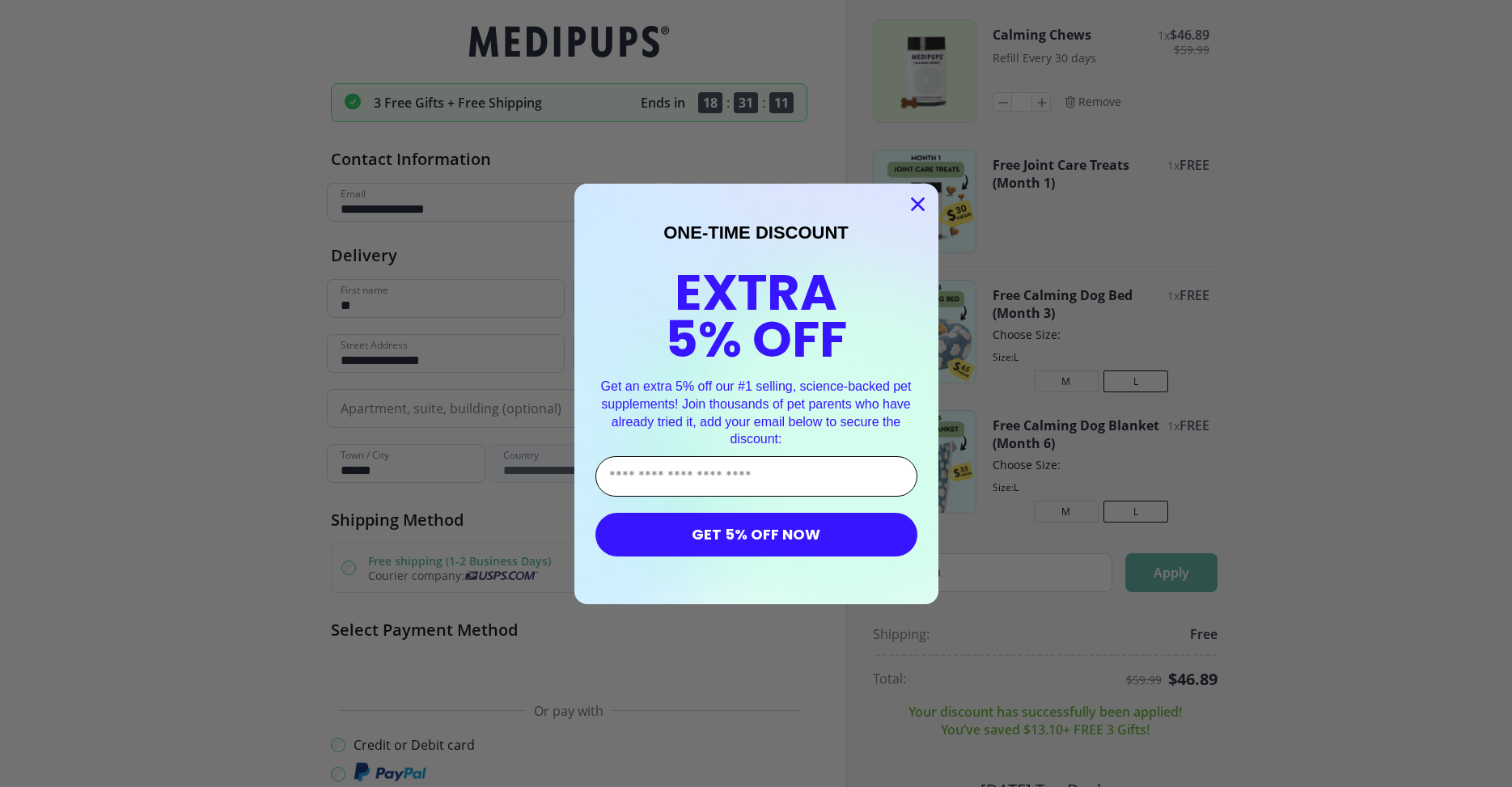
click at [652, 483] on input "Enter Your Email Address" at bounding box center [756, 476] width 322 height 40
type input "**********"
drag, startPoint x: 786, startPoint y: 539, endPoint x: 747, endPoint y: 493, distance: 60.3
click at [784, 539] on button "GET 5% OFF NOW" at bounding box center [756, 535] width 322 height 44
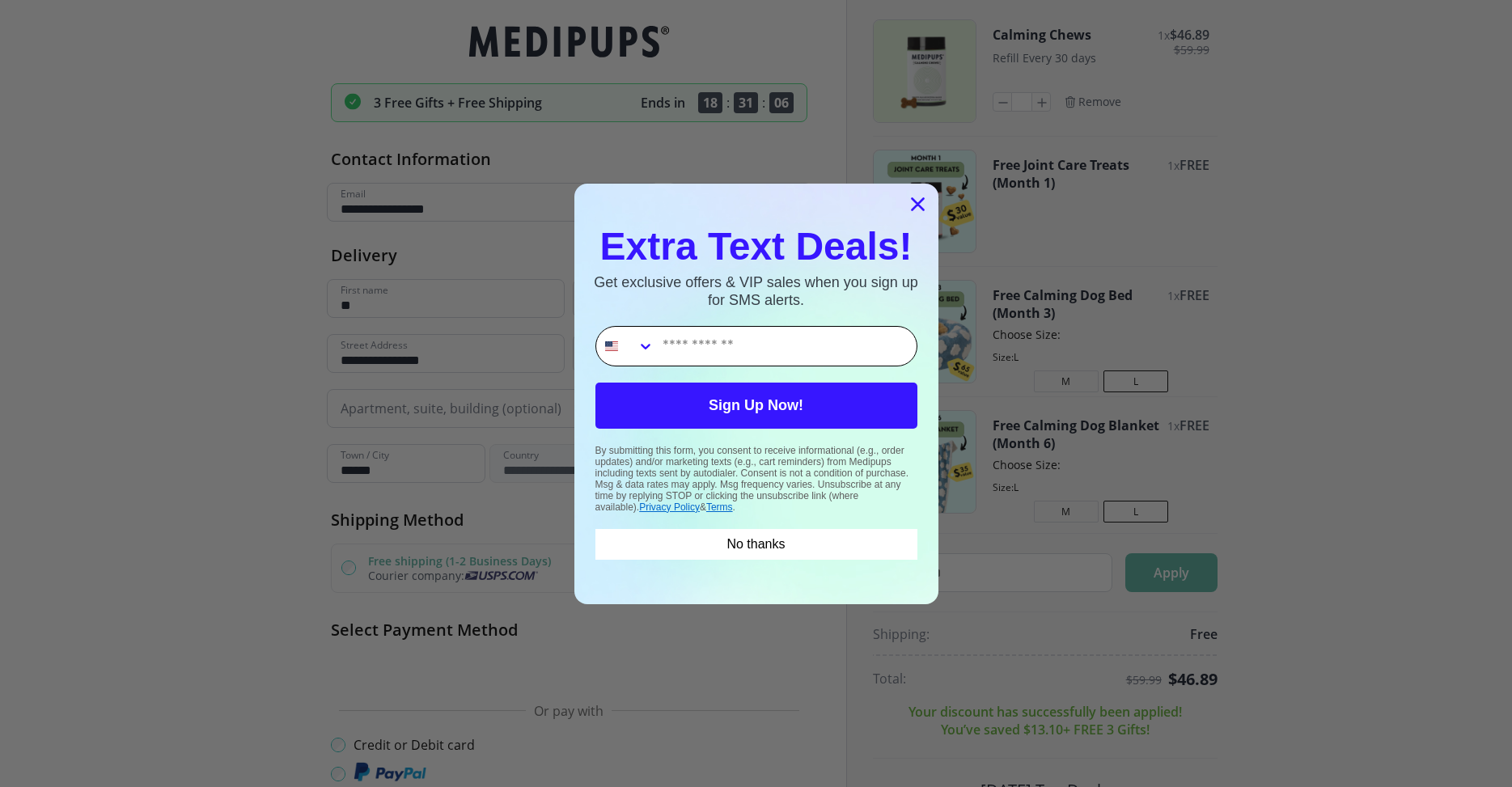
click at [700, 346] on input "Phone Number" at bounding box center [785, 346] width 262 height 39
type input "**********"
click at [760, 406] on button "Sign Up Now!" at bounding box center [756, 405] width 322 height 46
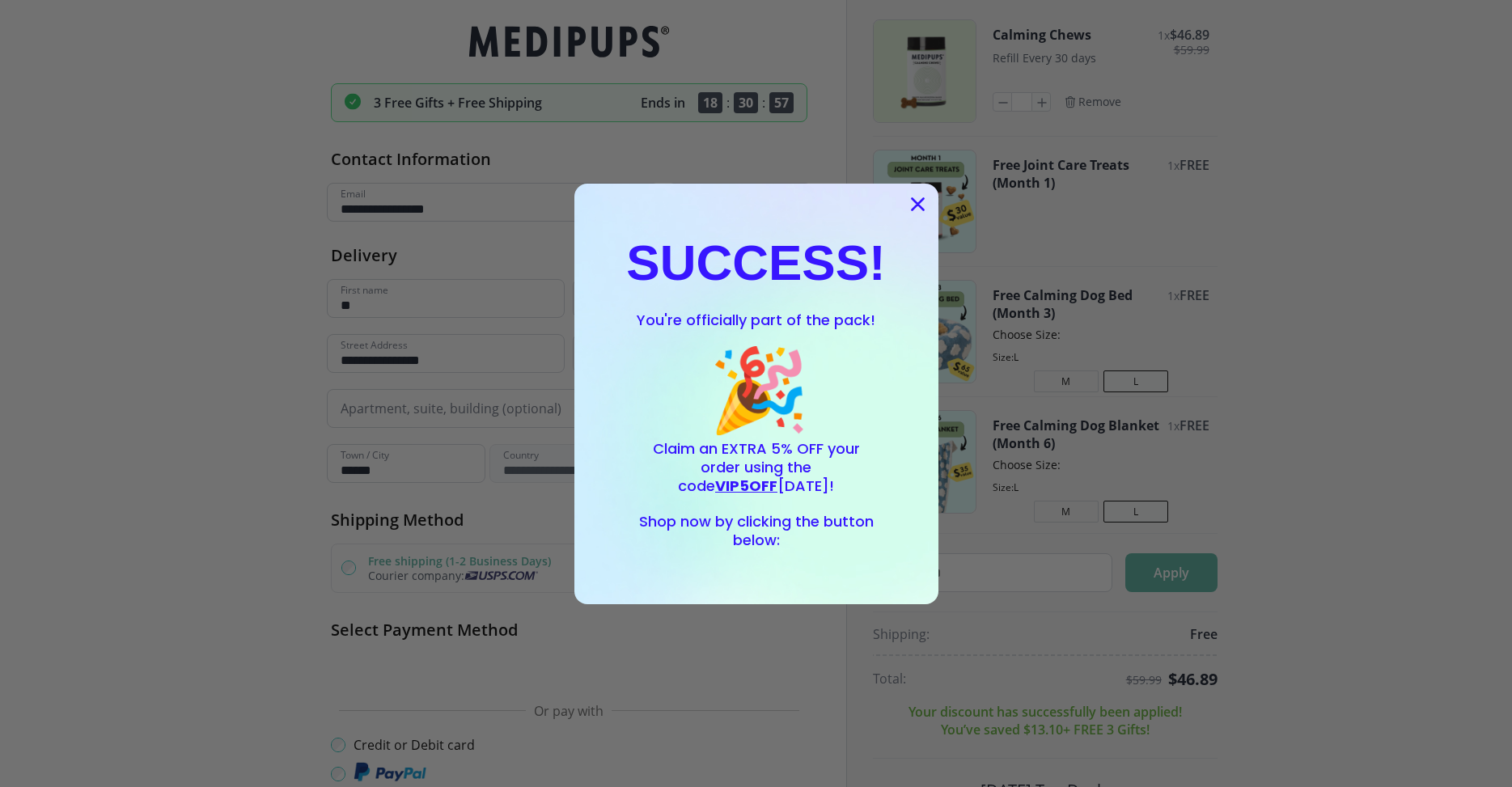
click at [778, 476] on span "VIP5OFF" at bounding box center [747, 486] width 62 height 21
click at [979, 566] on div "Close dialog SUCCESS! You're officially part of the pack! 🎉 Claim an EXTRA 5% O…" at bounding box center [756, 393] width 1512 height 787
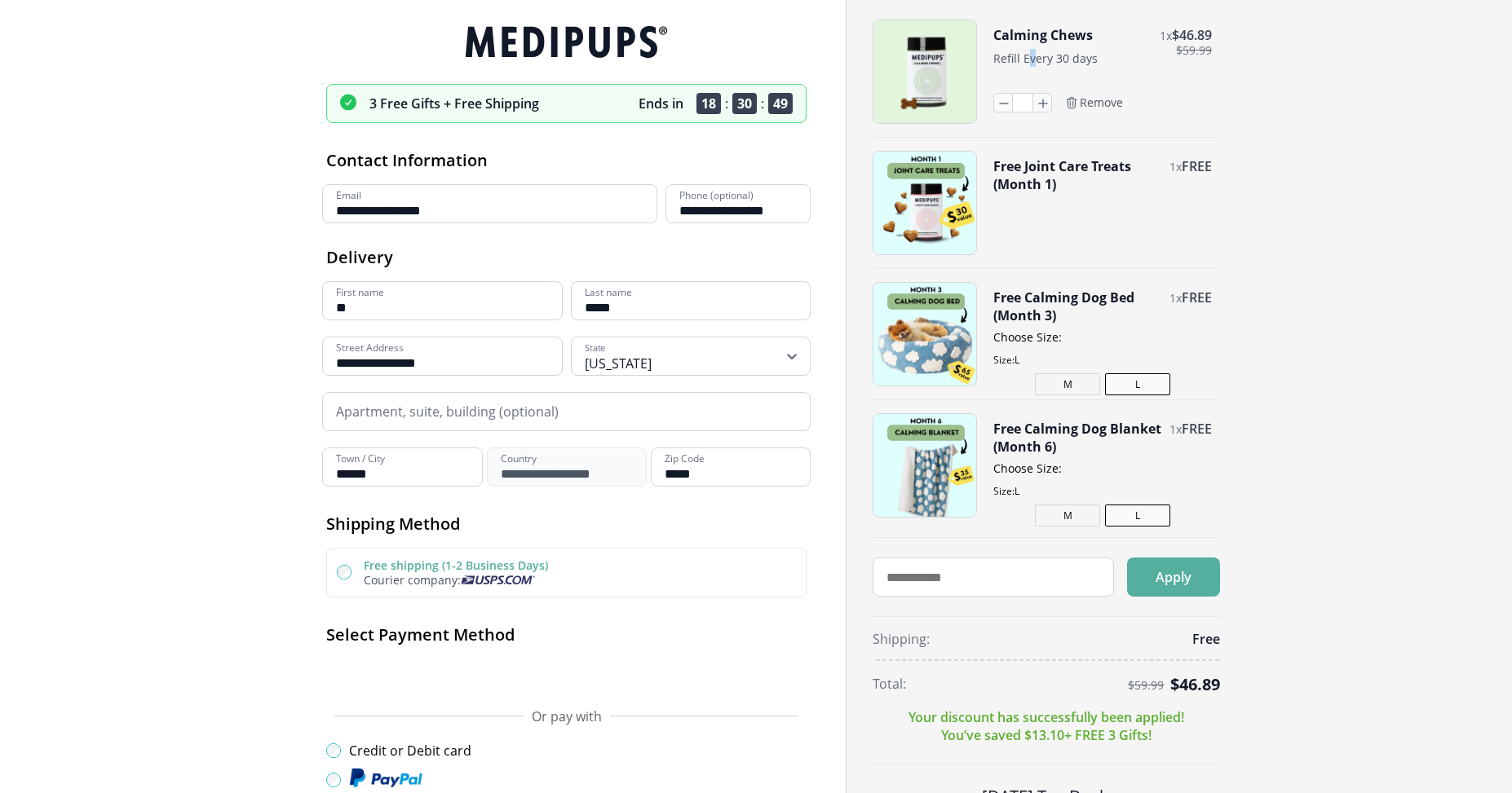
click at [1034, 56] on span "Refill Every 30 days" at bounding box center [1046, 58] width 104 height 16
drag, startPoint x: 1034, startPoint y: 56, endPoint x: 1208, endPoint y: 136, distance: 191.5
click at [1241, 136] on div "Calming Chews 1 x $ 46.89 $ 59.99 Refill Every 30 days * Remove Free Joint Care…" at bounding box center [1172, 552] width 599 height 1065
click at [1049, 105] on icon "button" at bounding box center [1043, 103] width 18 height 18
click at [1005, 109] on icon "button" at bounding box center [1004, 103] width 18 height 18
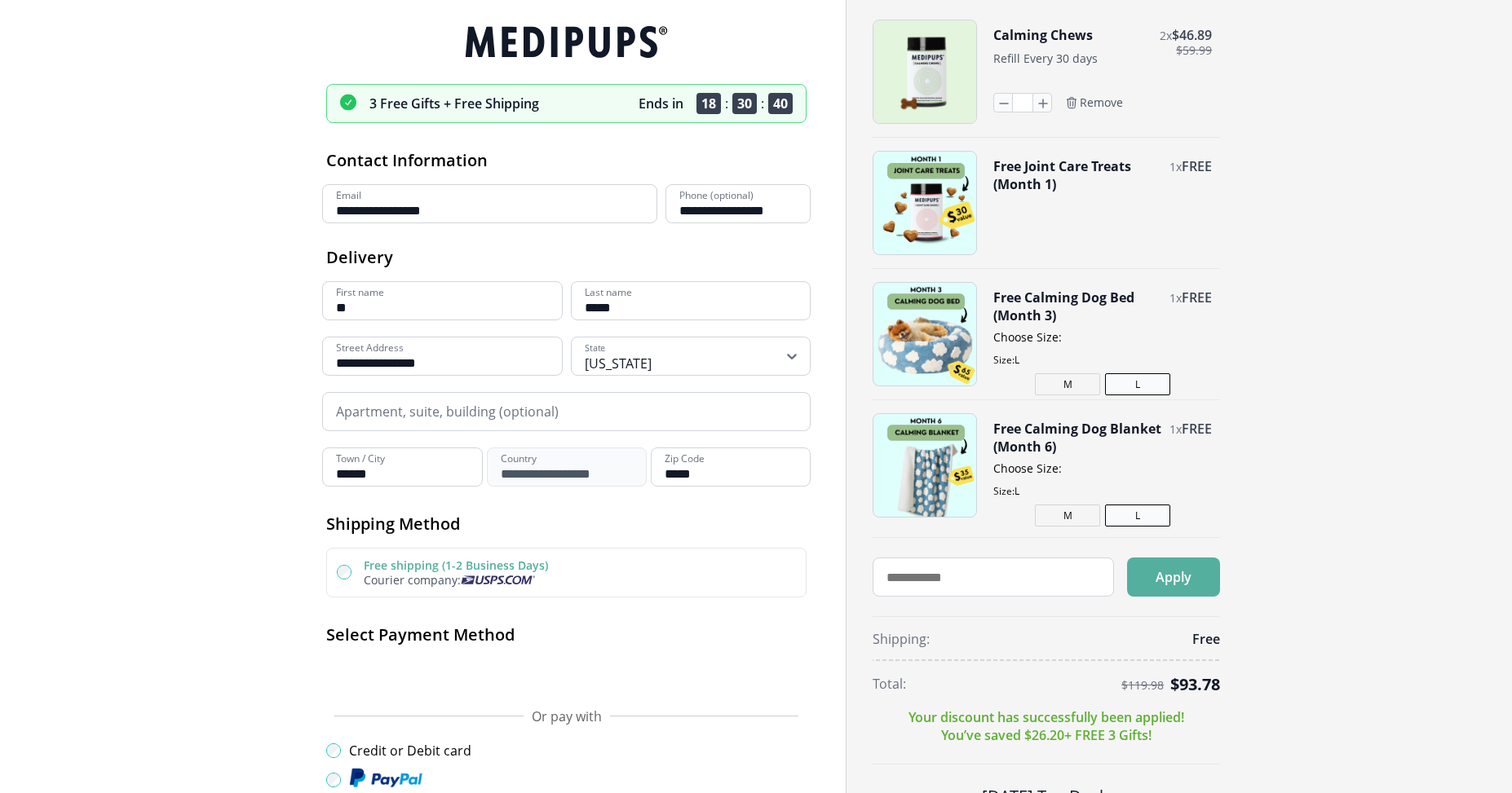
type input "*"
click at [957, 583] on input "text" at bounding box center [993, 577] width 241 height 39
type input "***"
click at [1166, 574] on button "Apply" at bounding box center [1174, 577] width 93 height 39
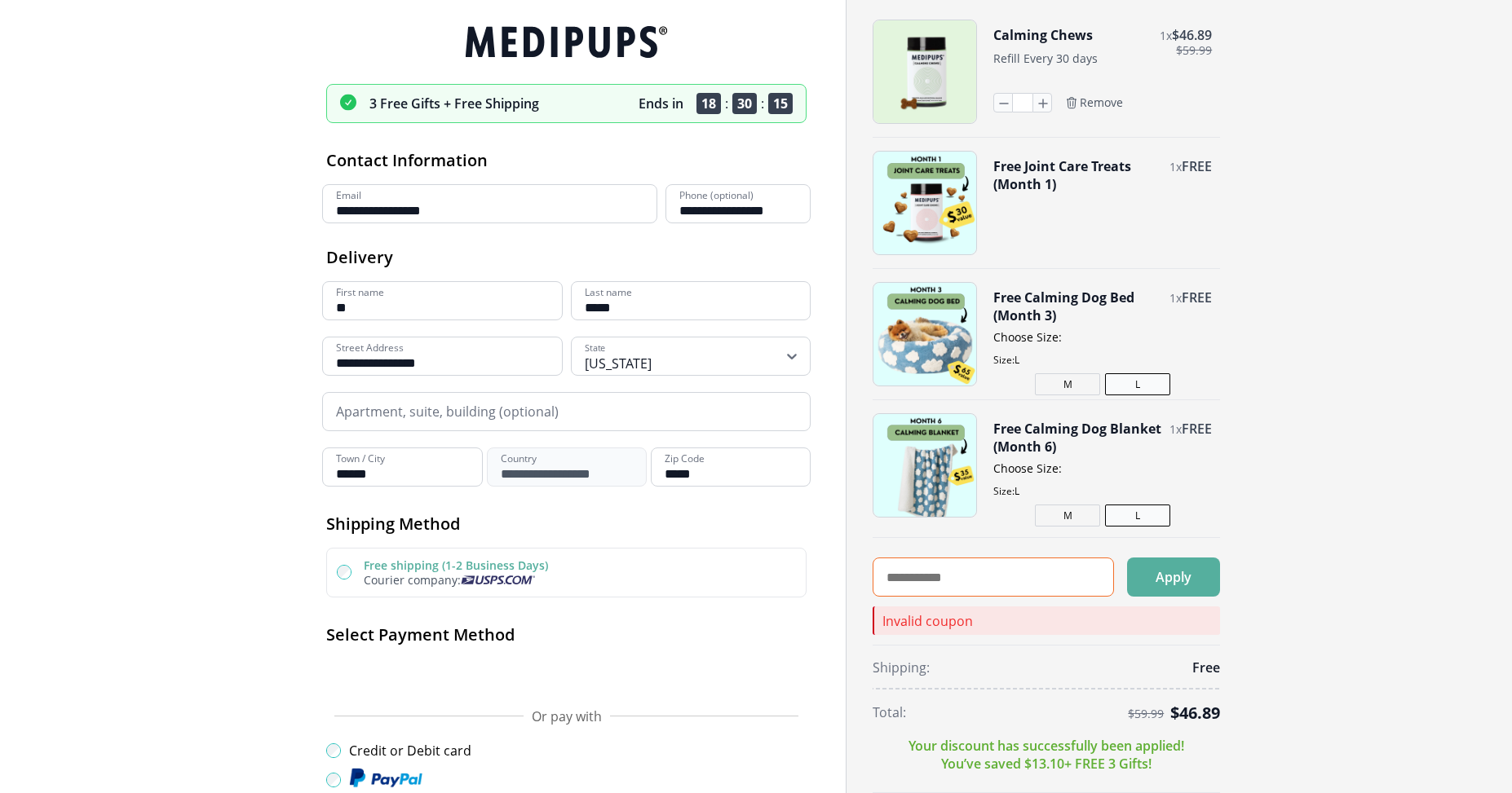
click at [960, 579] on input "text" at bounding box center [993, 577] width 241 height 39
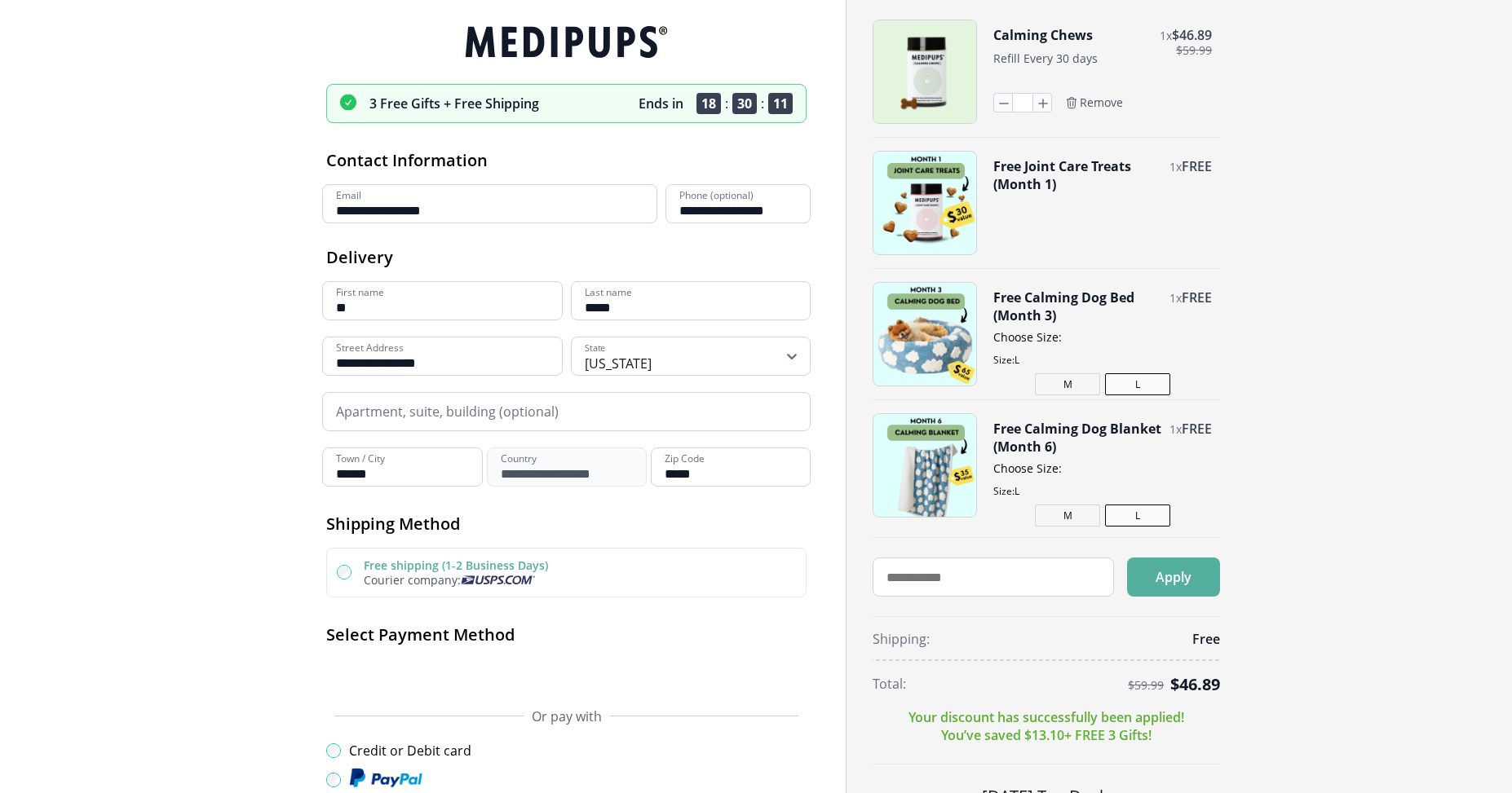
click at [1016, 728] on p "Your discount has successfully been applied! You’ve saved $ 13.10 + FREE 3 Gift…" at bounding box center [1046, 726] width 276 height 36
click at [899, 578] on input "text" at bounding box center [993, 577] width 241 height 39
type input "*****"
click at [1175, 567] on button "Apply" at bounding box center [1174, 577] width 93 height 39
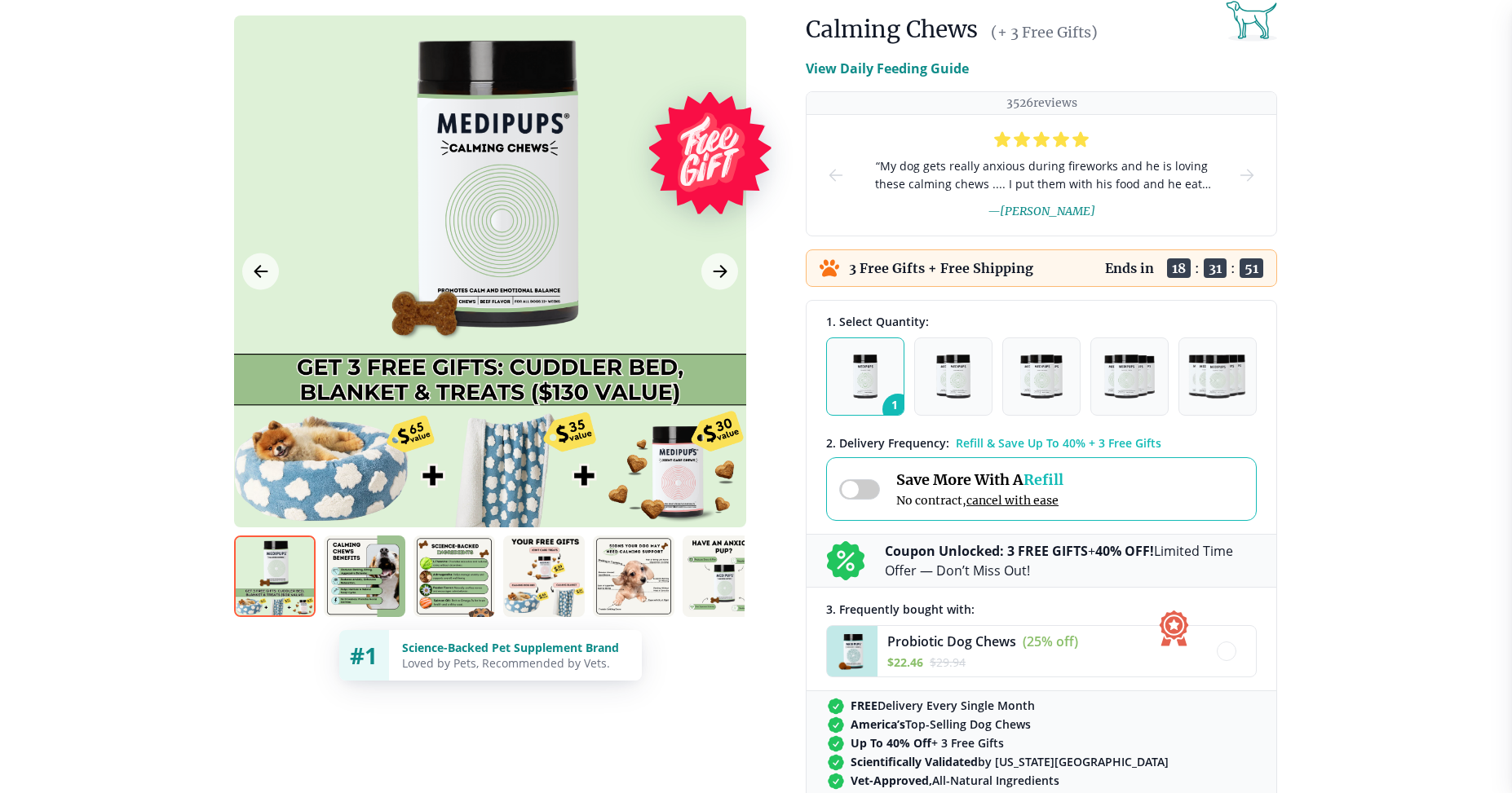
scroll to position [244, 0]
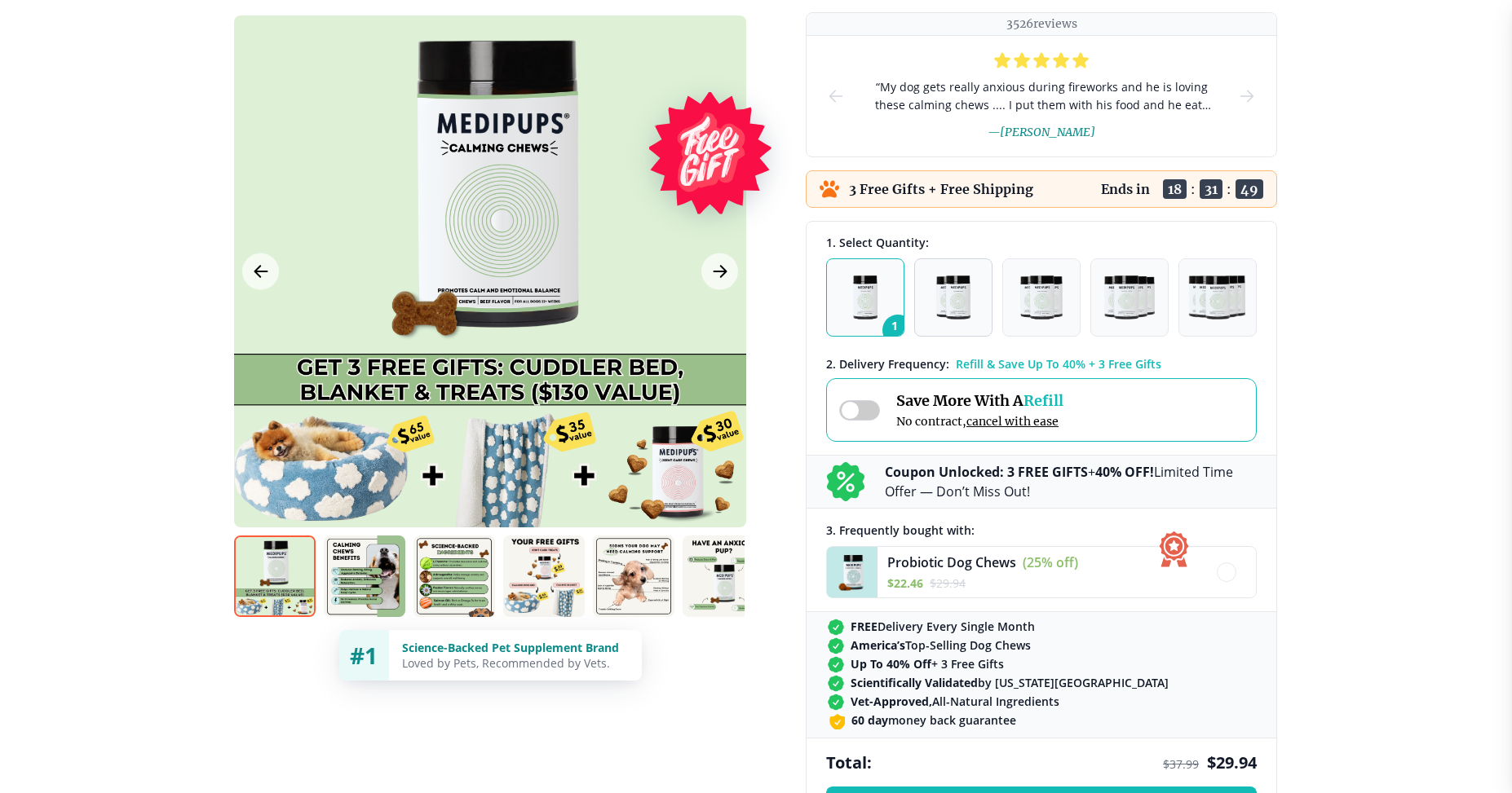
click at [956, 313] on img "button" at bounding box center [953, 297] width 34 height 44
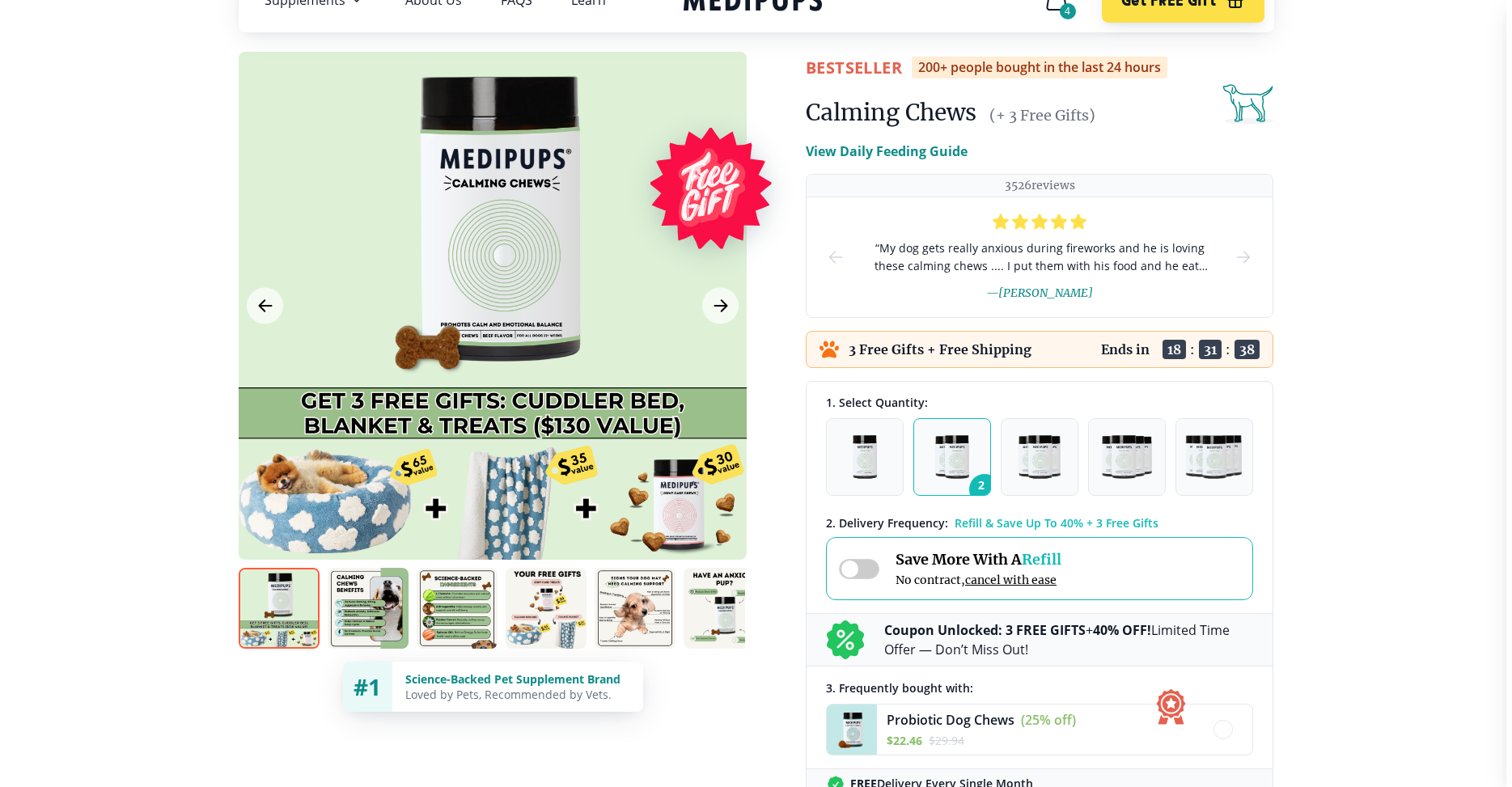
scroll to position [0, 0]
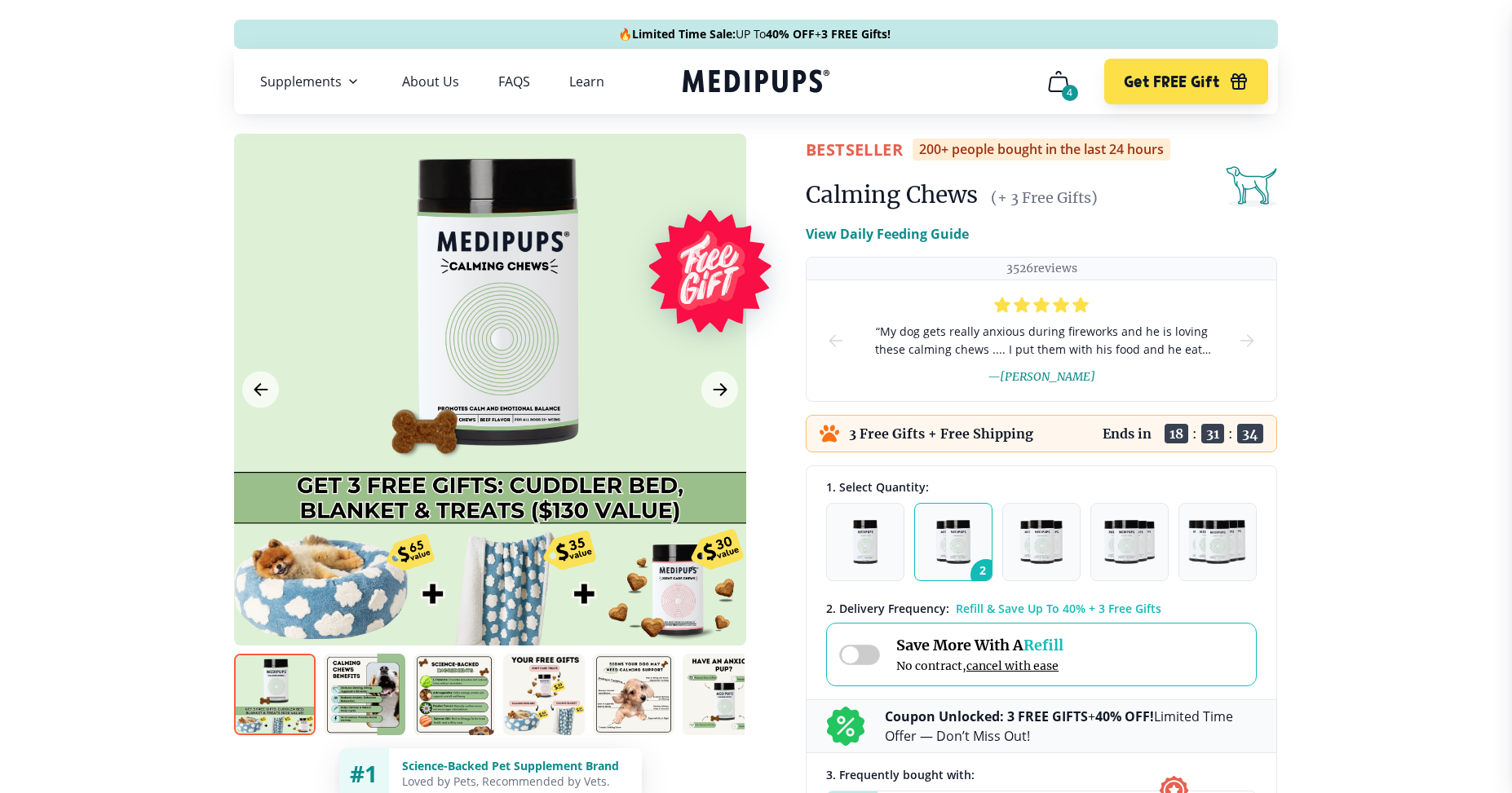
click at [1063, 82] on icon "cart" at bounding box center [1059, 81] width 26 height 26
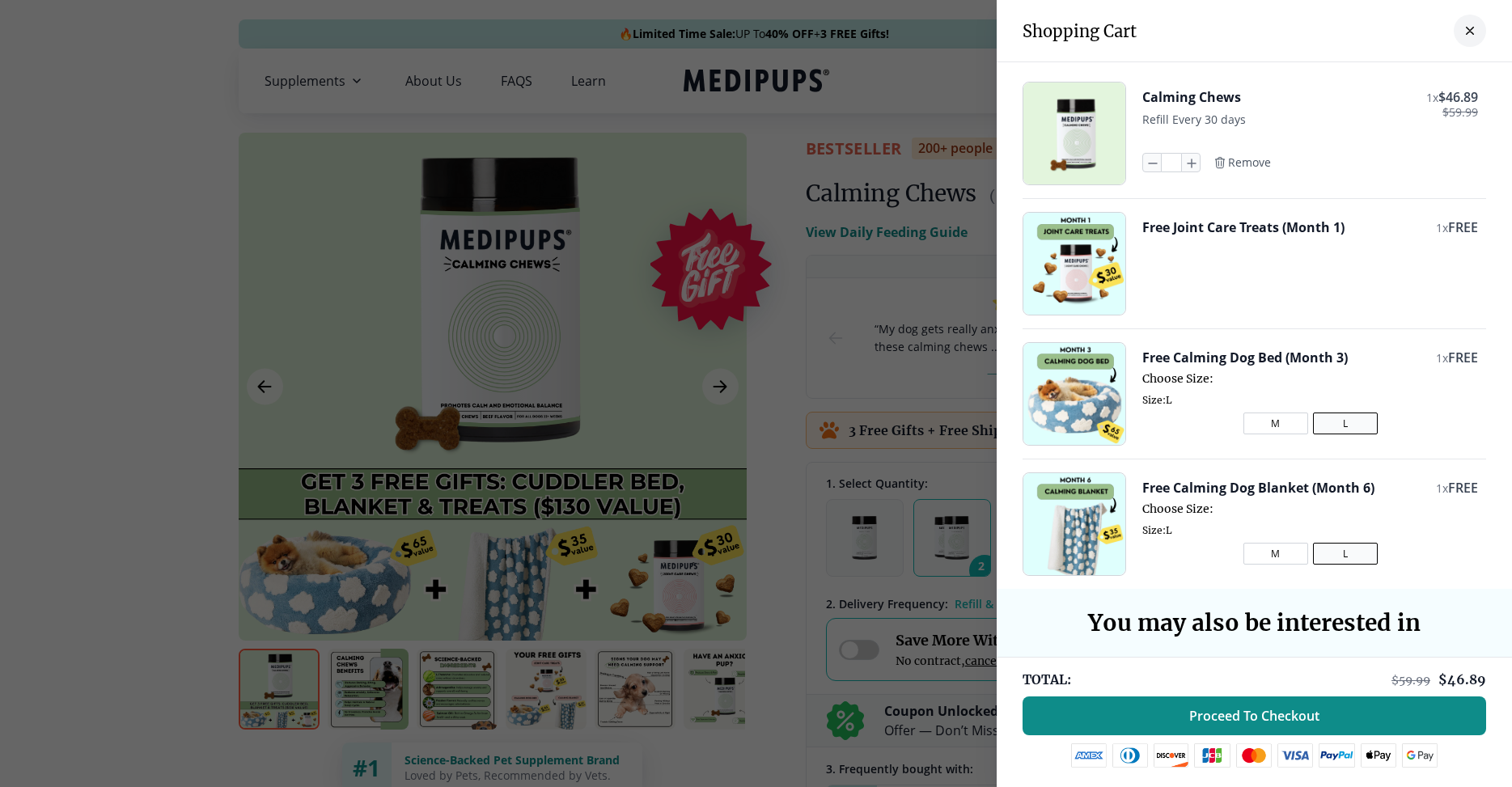
click at [1230, 713] on span "Proceed To Checkout" at bounding box center [1255, 716] width 130 height 16
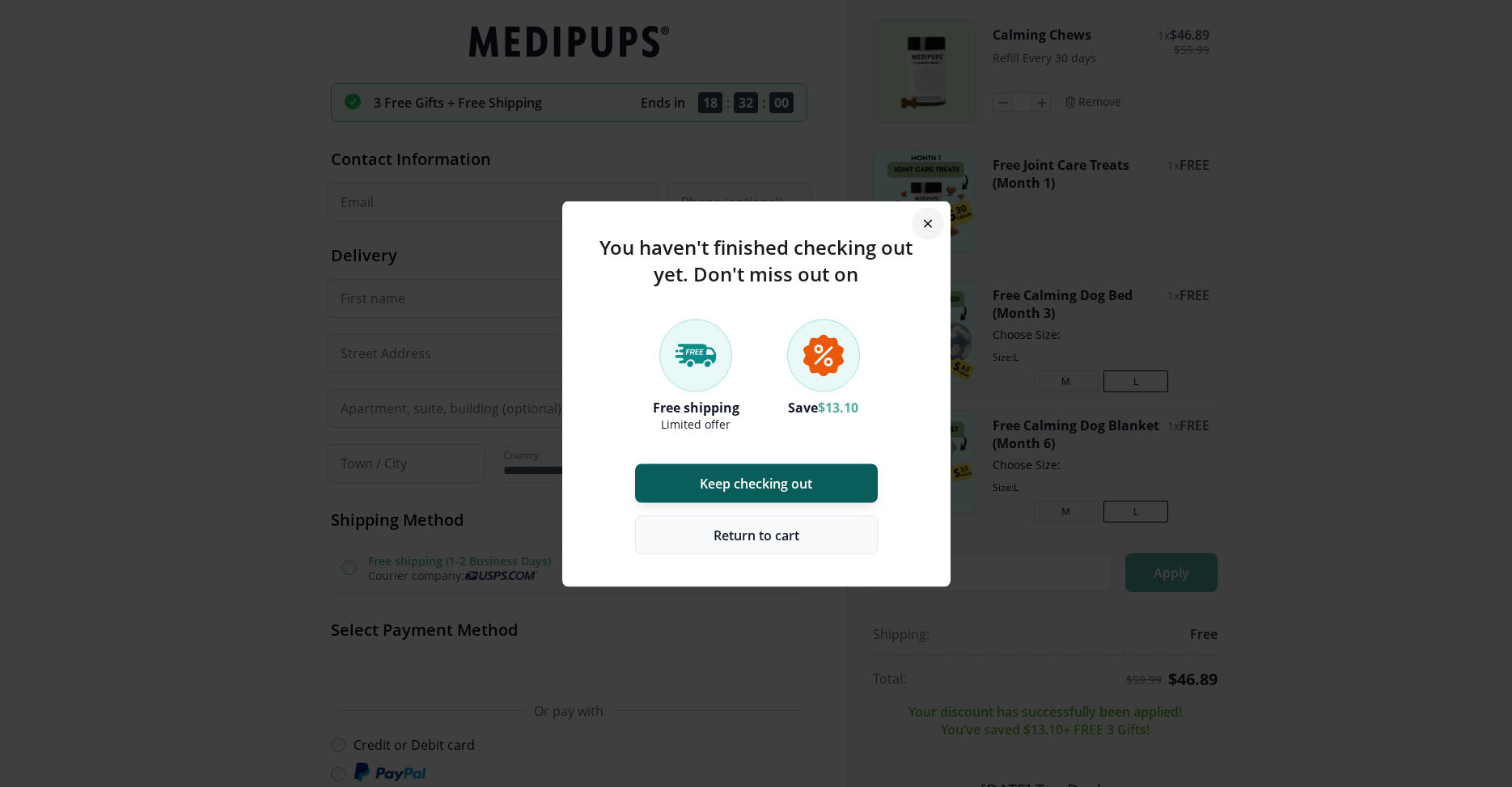
click at [742, 539] on span "Return to cart" at bounding box center [756, 535] width 86 height 16
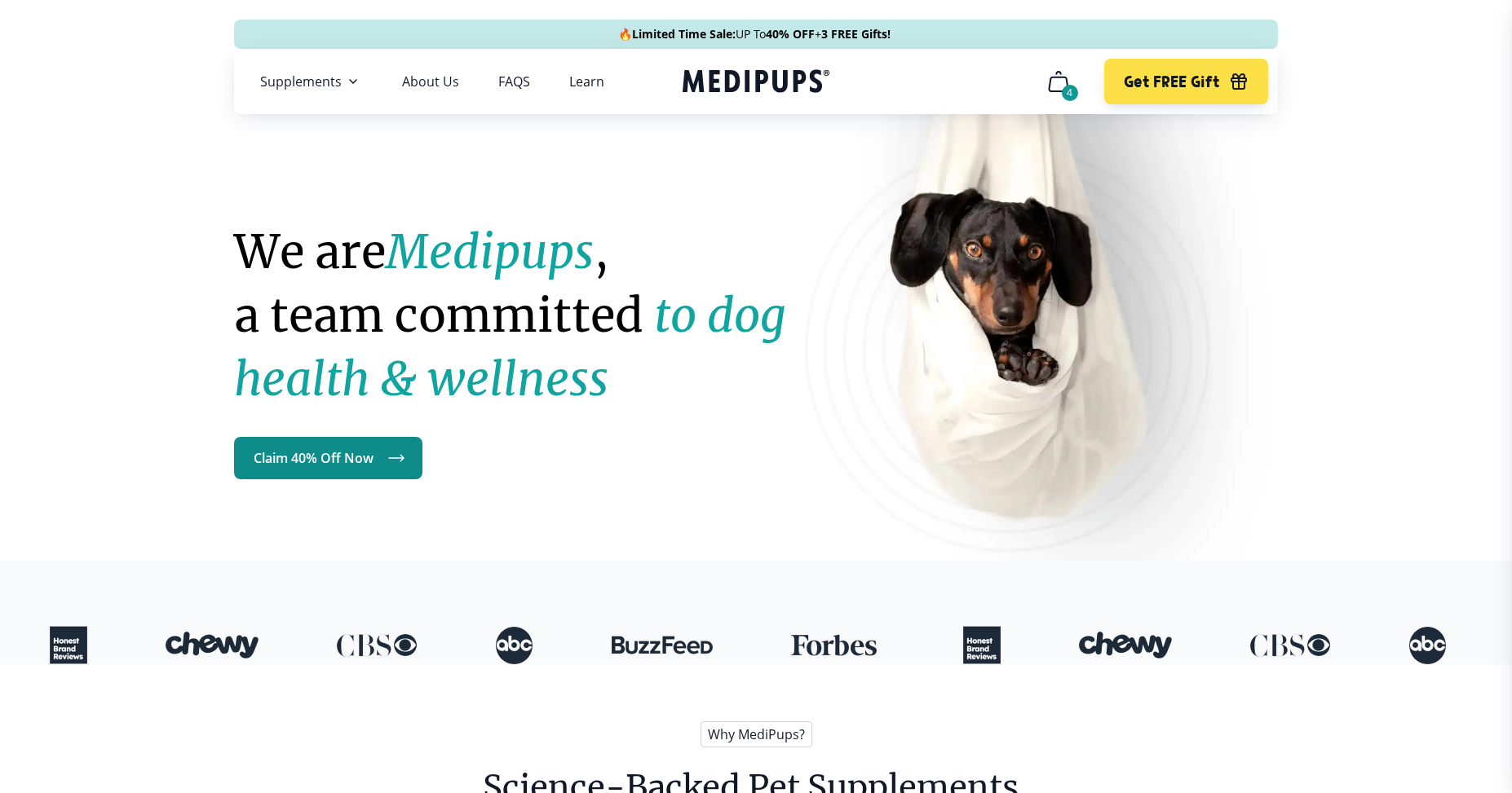
click at [313, 459] on link "Claim 40% Off Now" at bounding box center [327, 457] width 188 height 42
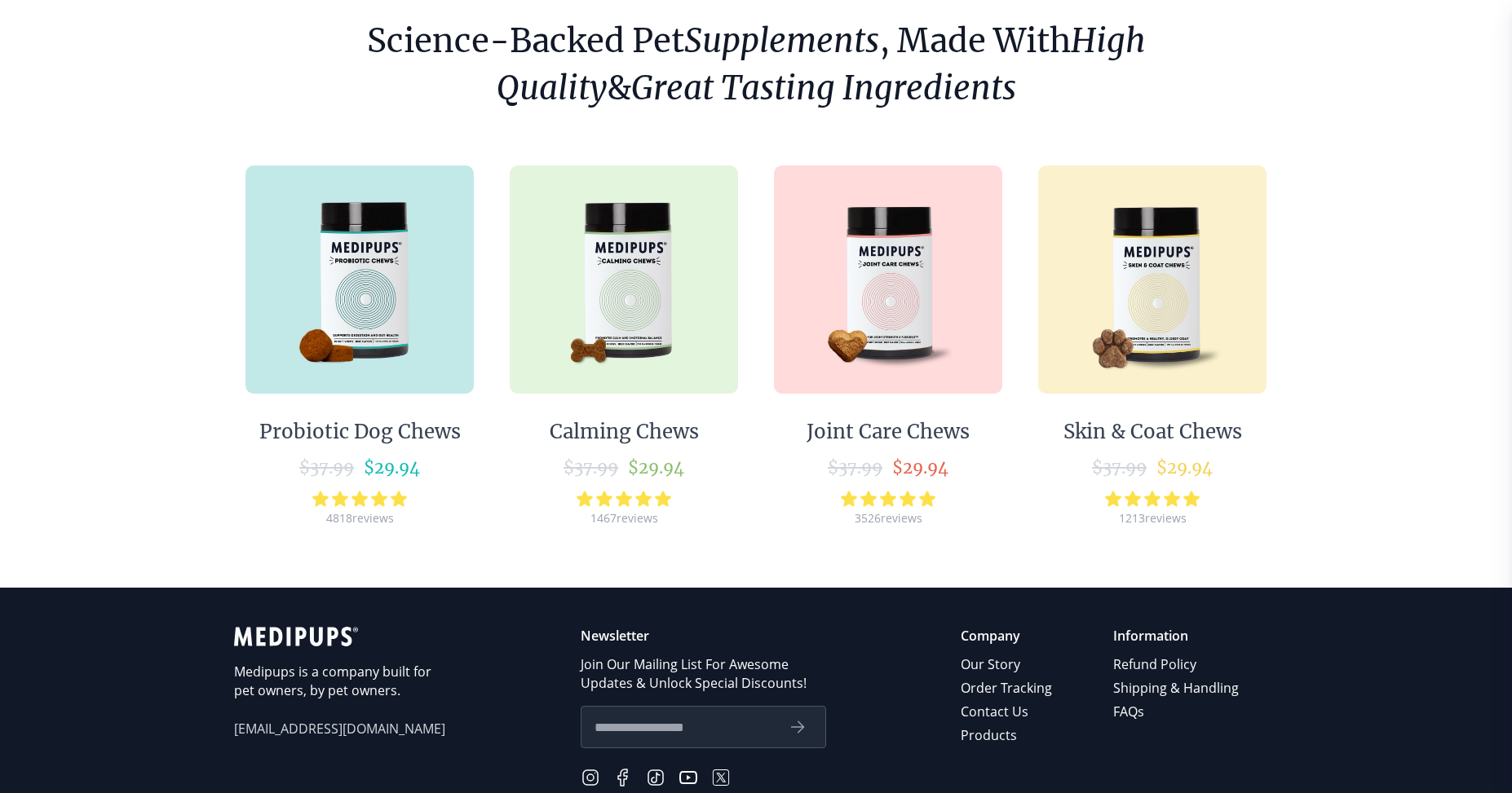
scroll to position [163, 0]
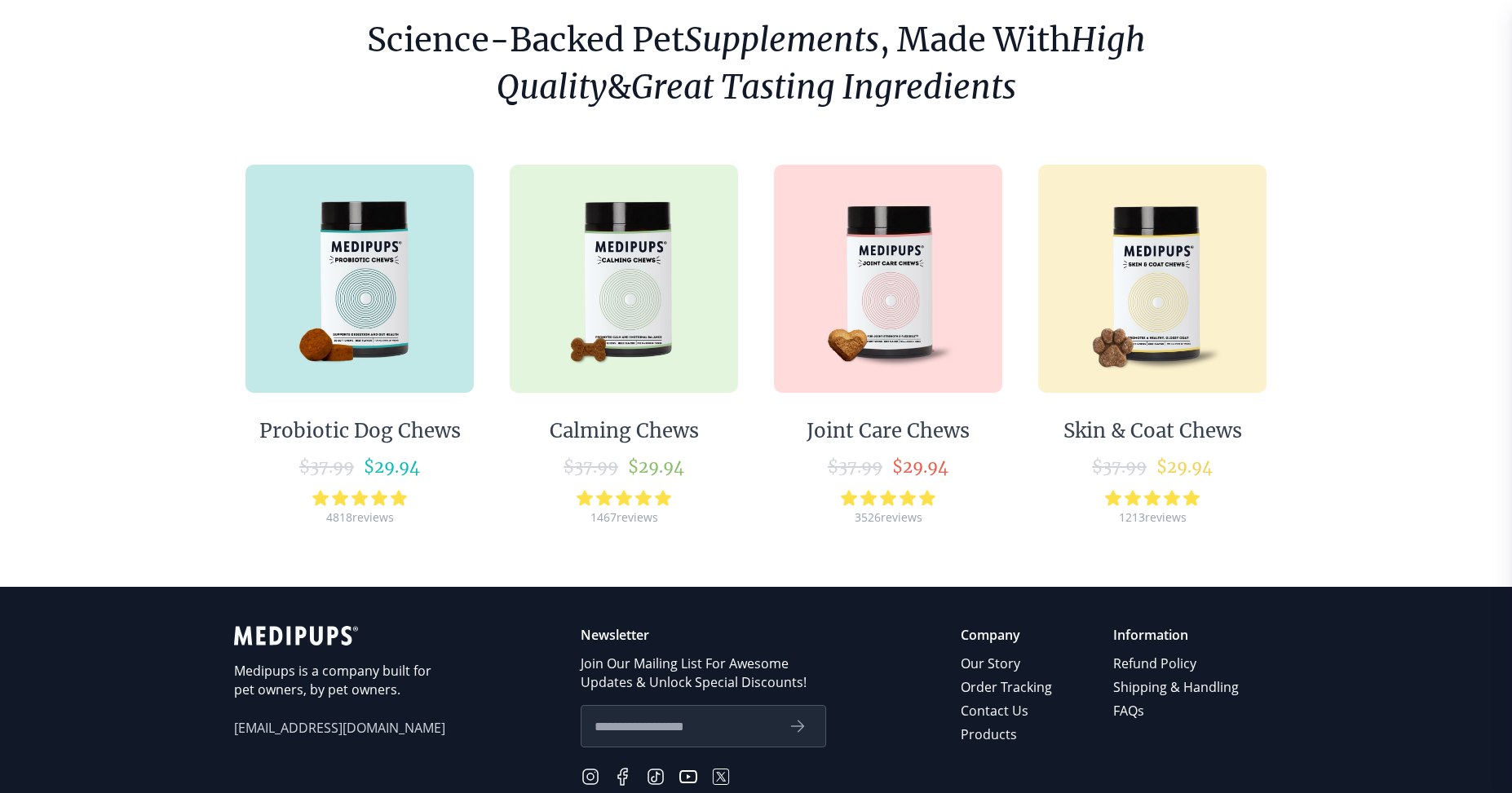
click at [628, 351] on img at bounding box center [624, 279] width 229 height 229
